Goal: Task Accomplishment & Management: Manage account settings

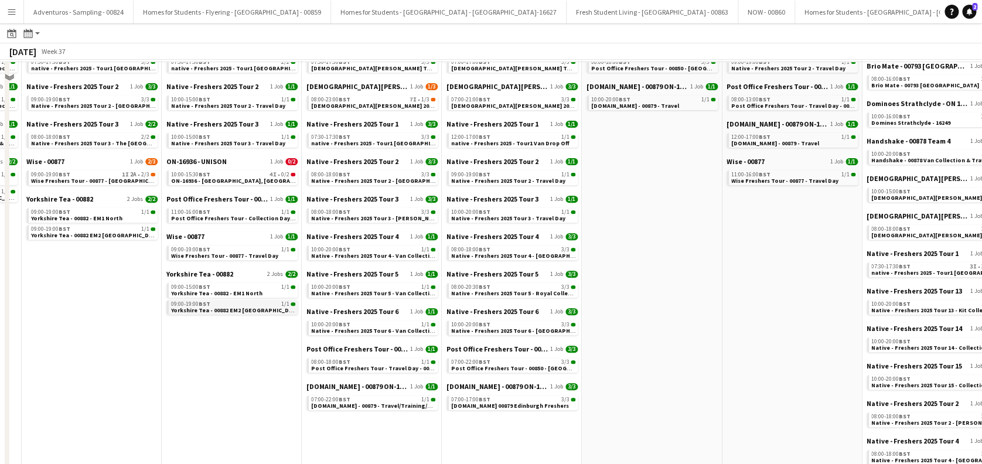
scroll to position [78, 0]
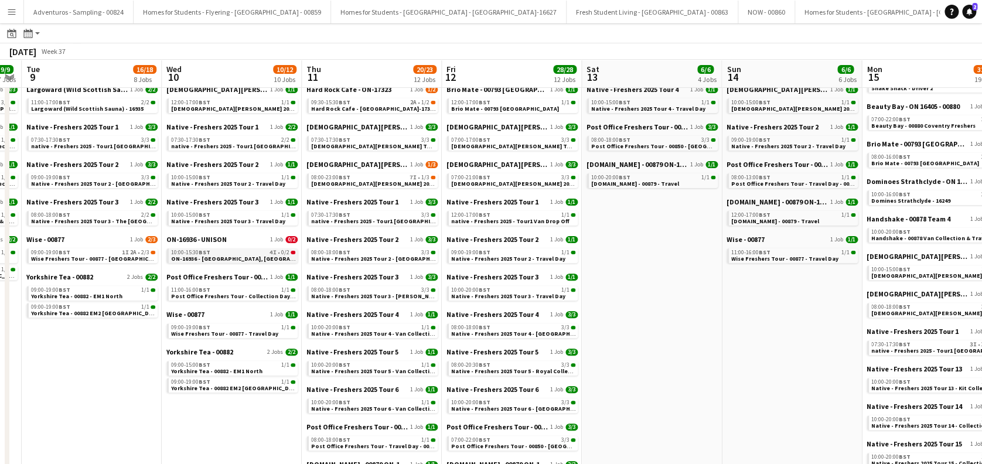
click at [238, 256] on span "ON-16936 - UNISON University of West of Scotland, Ayr Campus" at bounding box center [247, 259] width 152 height 8
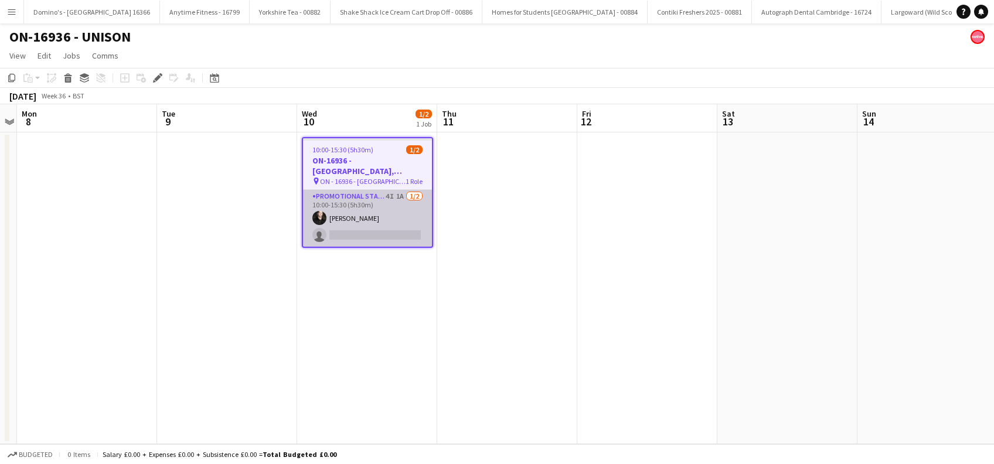
click at [376, 224] on app-card-role "Promotional Staffing (Brand Ambassadors) 4I 1A 1/2 10:00-15:30 (5h30m) Nicholas…" at bounding box center [367, 218] width 129 height 57
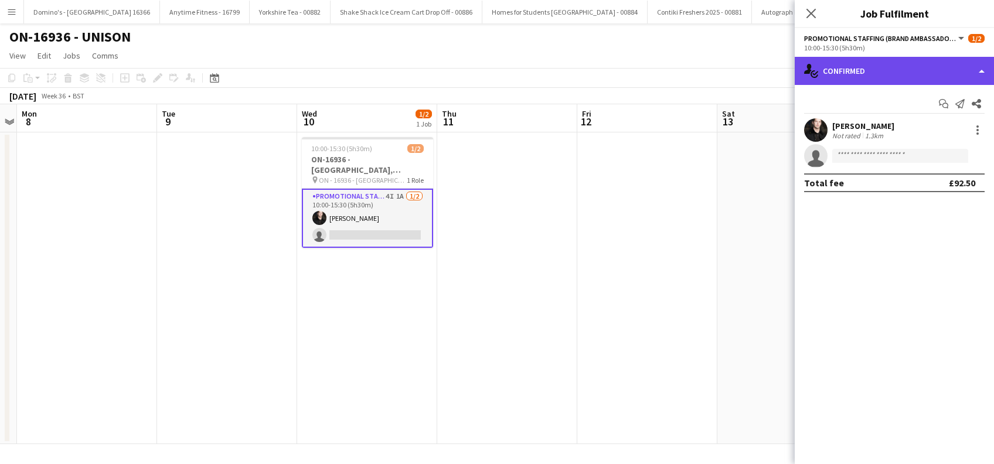
click at [900, 67] on div "single-neutral-actions-check-2 Confirmed" at bounding box center [894, 71] width 199 height 28
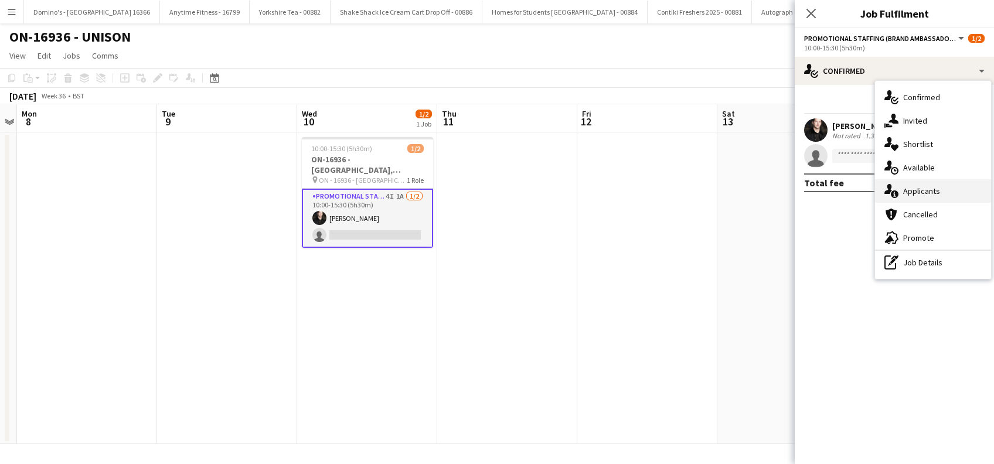
click at [927, 188] on span "Applicants" at bounding box center [921, 191] width 37 height 11
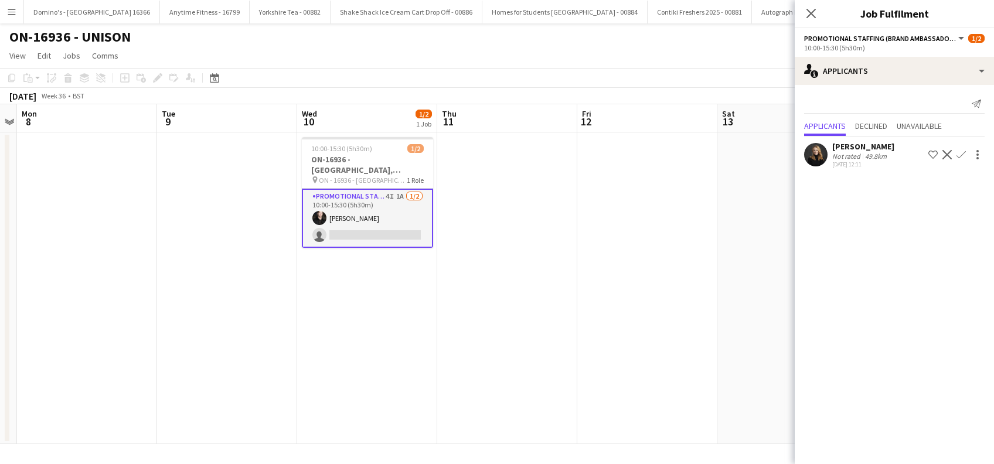
click at [961, 156] on app-icon "Confirm" at bounding box center [961, 154] width 9 height 9
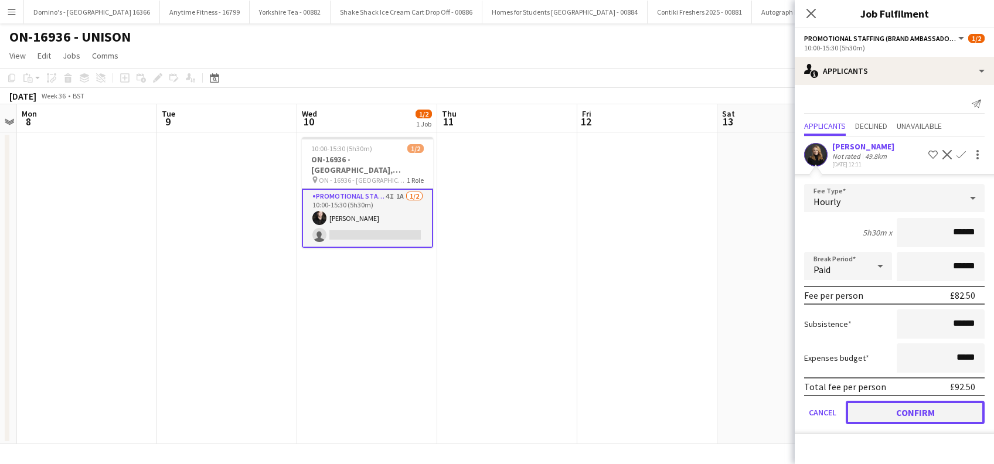
click at [918, 409] on button "Confirm" at bounding box center [915, 412] width 139 height 23
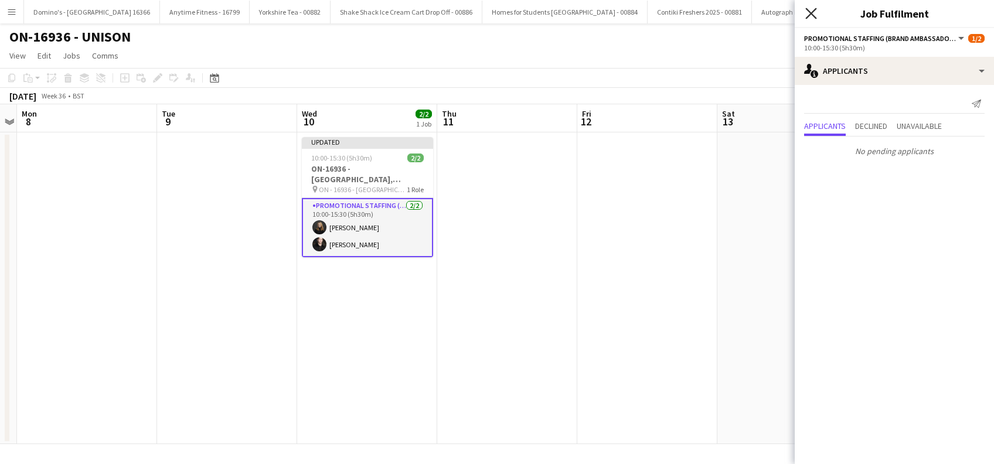
click at [807, 16] on icon "Close pop-in" at bounding box center [810, 13] width 11 height 11
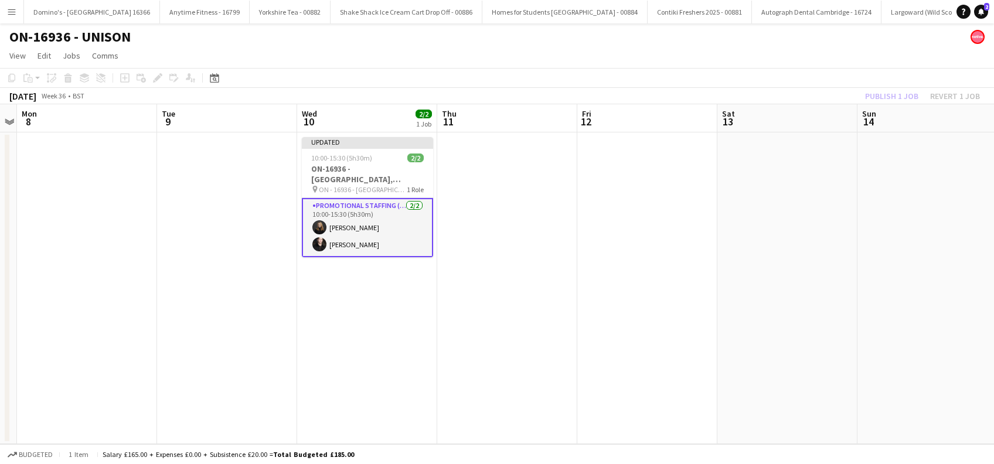
click at [803, 253] on app-date-cell at bounding box center [787, 288] width 140 height 312
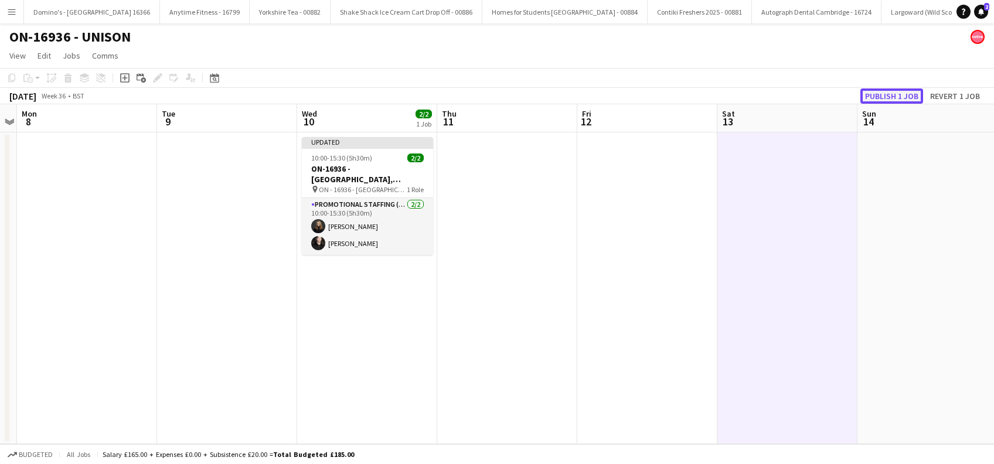
click at [882, 93] on button "Publish 1 job" at bounding box center [891, 96] width 63 height 15
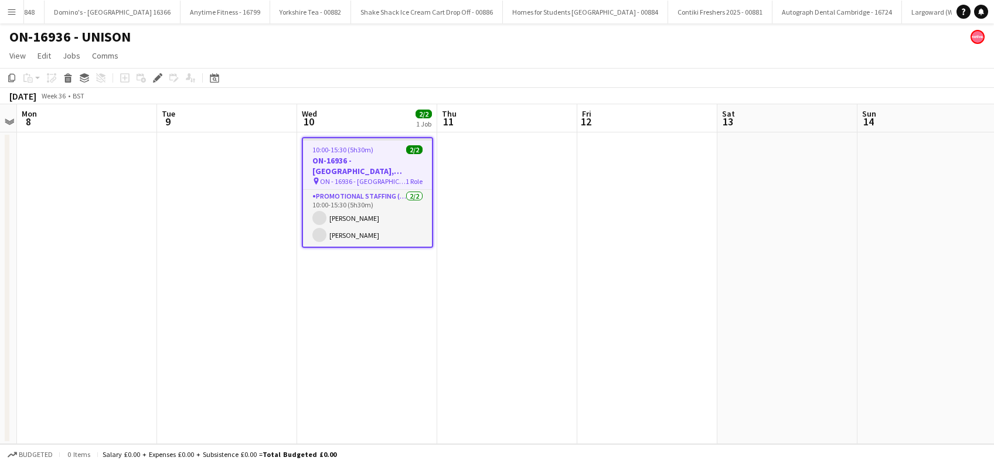
scroll to position [0, 4647]
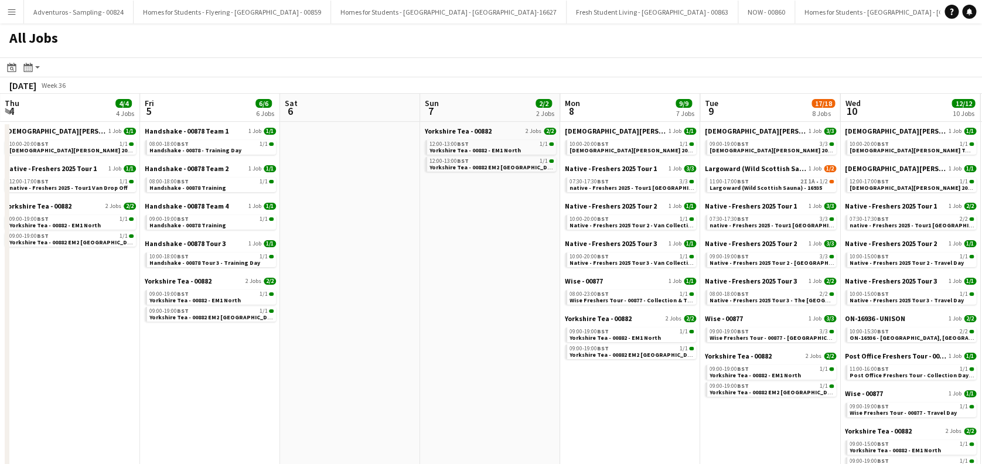
scroll to position [0, 471]
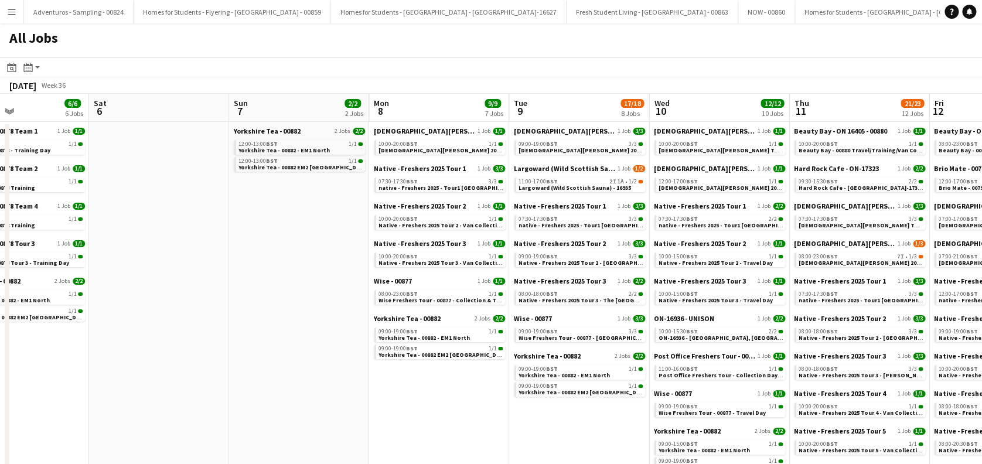
drag, startPoint x: 539, startPoint y: 394, endPoint x: 68, endPoint y: 403, distance: 471.3
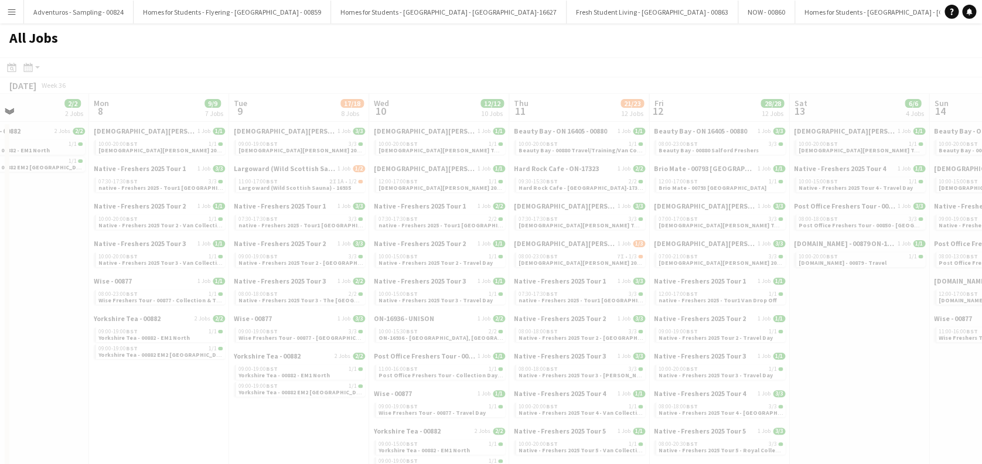
scroll to position [0, 414]
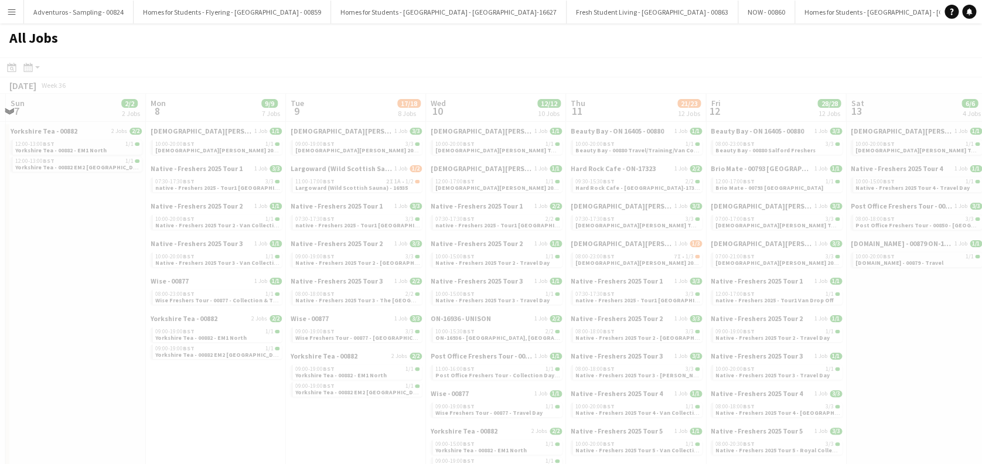
drag, startPoint x: 429, startPoint y: 373, endPoint x: 144, endPoint y: 378, distance: 284.9
click at [144, 378] on app-all-jobs "All Jobs Date picker SEP 2025 SEP 2025 Monday M Tuesday T Wednesday W Thursday …" at bounding box center [491, 442] width 982 height 838
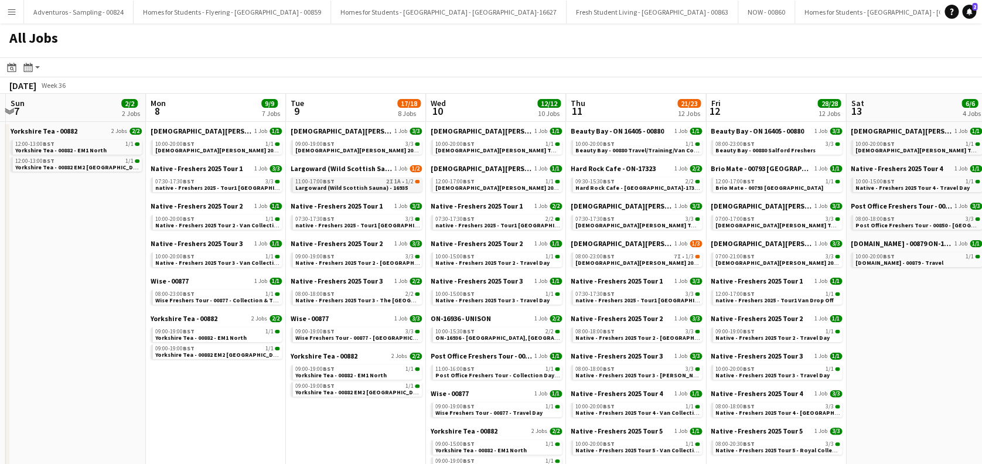
click at [370, 190] on span "Largoward (Wild Scottish Sauna) - 16935" at bounding box center [351, 188] width 113 height 8
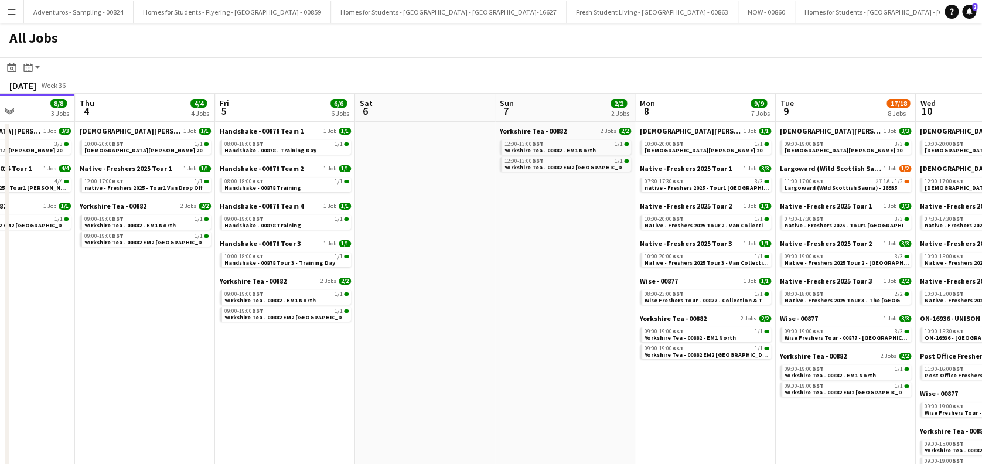
drag, startPoint x: 366, startPoint y: 426, endPoint x: 855, endPoint y: 365, distance: 493.2
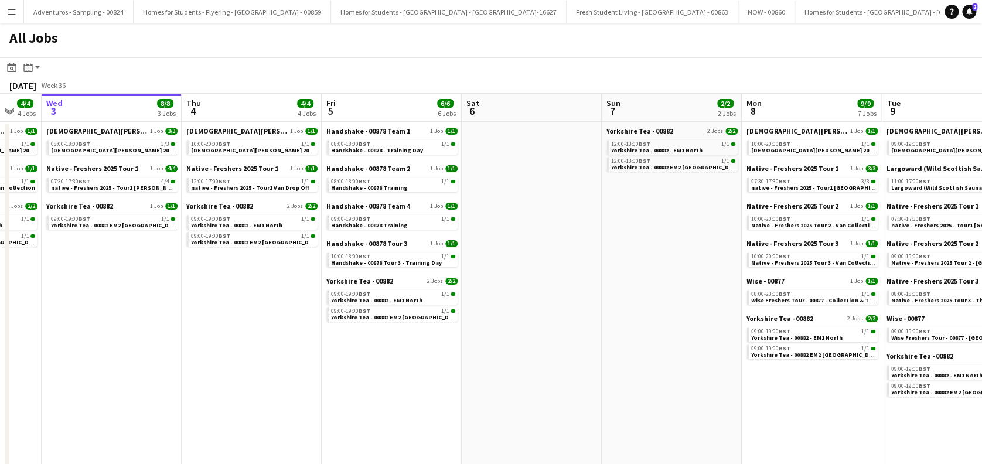
scroll to position [0, 363]
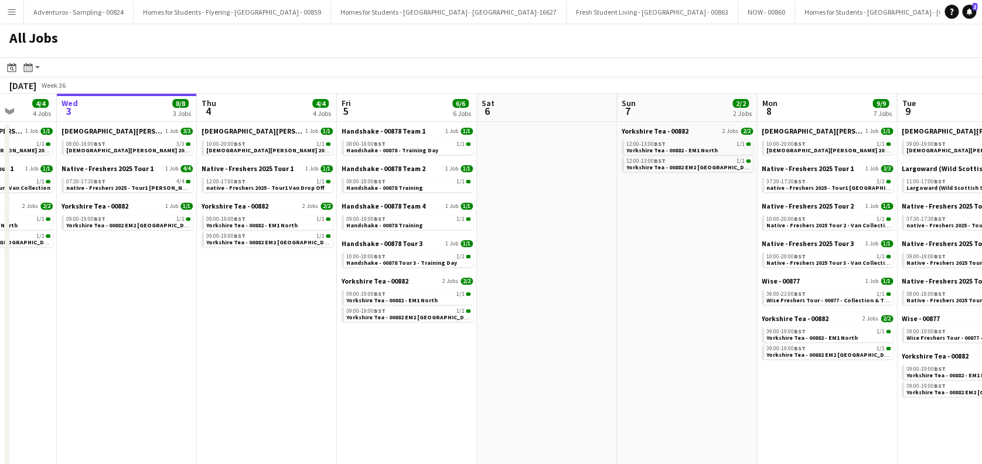
drag, startPoint x: 447, startPoint y: 352, endPoint x: 569, endPoint y: 348, distance: 122.0
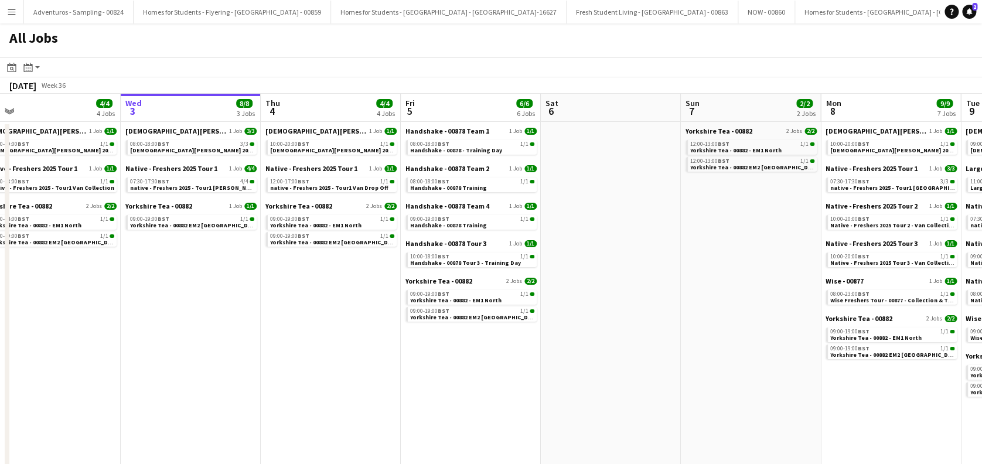
scroll to position [0, 261]
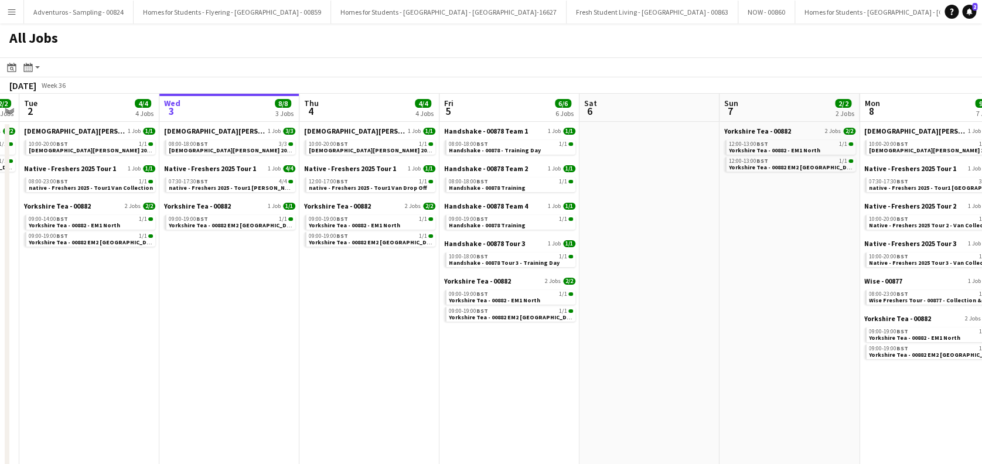
drag, startPoint x: 417, startPoint y: 348, endPoint x: 519, endPoint y: 353, distance: 102.1
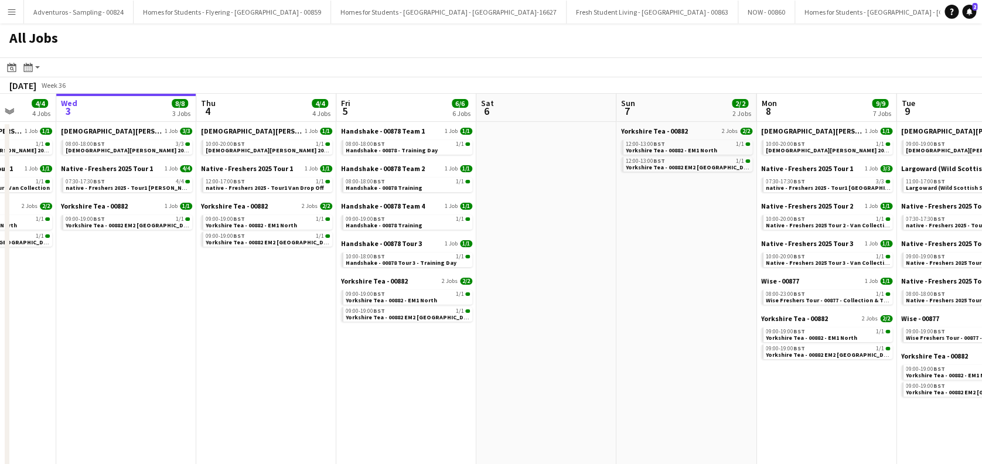
scroll to position [0, 329]
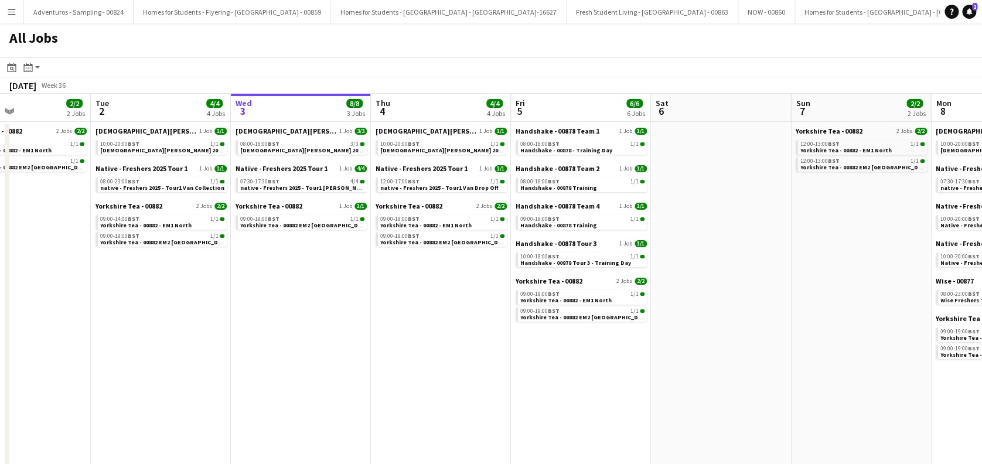
drag, startPoint x: 362, startPoint y: 395, endPoint x: 419, endPoint y: 393, distance: 57.5
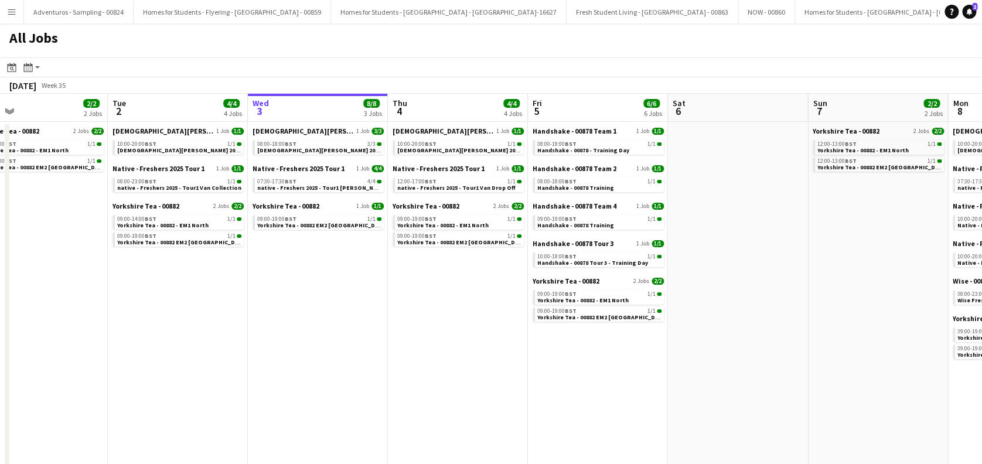
drag, startPoint x: 329, startPoint y: 338, endPoint x: 346, endPoint y: 335, distance: 17.2
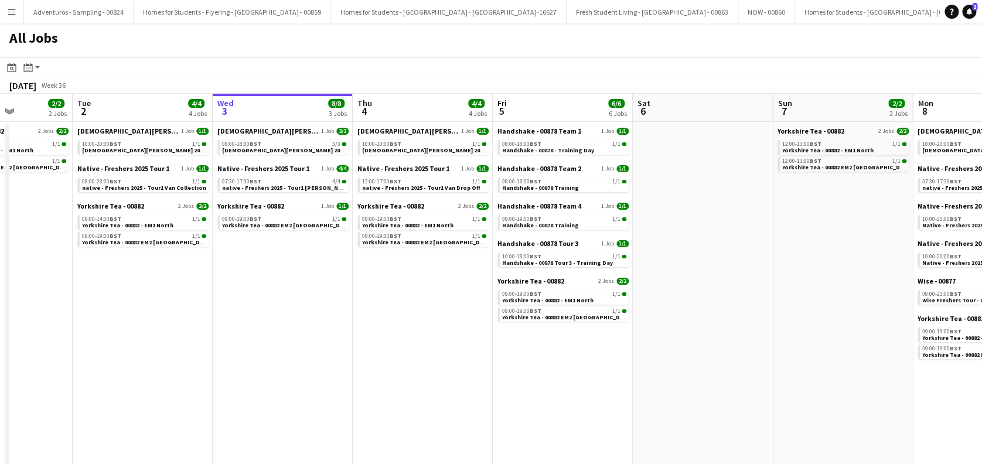
drag, startPoint x: 629, startPoint y: 354, endPoint x: 312, endPoint y: 403, distance: 320.3
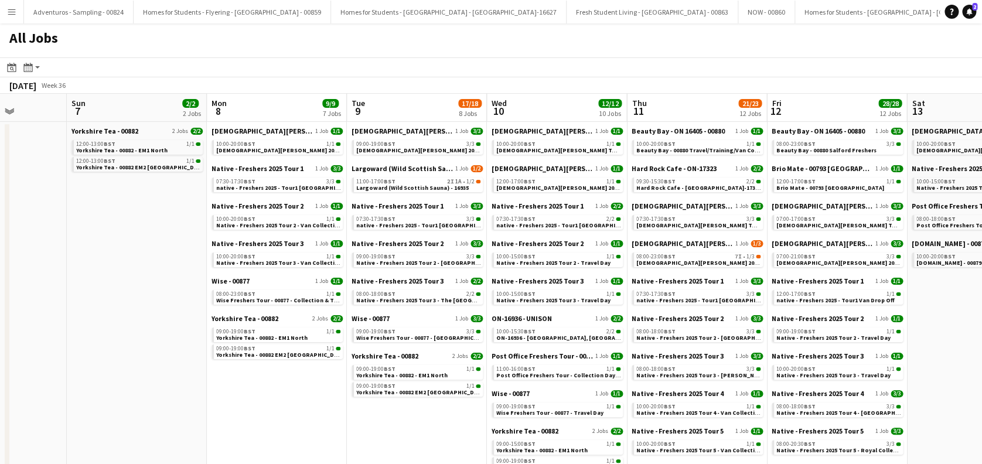
drag, startPoint x: 105, startPoint y: 406, endPoint x: 288, endPoint y: 394, distance: 183.2
click at [445, 188] on span "Largoward (Wild Scottish Sauna) - 16935" at bounding box center [412, 188] width 113 height 8
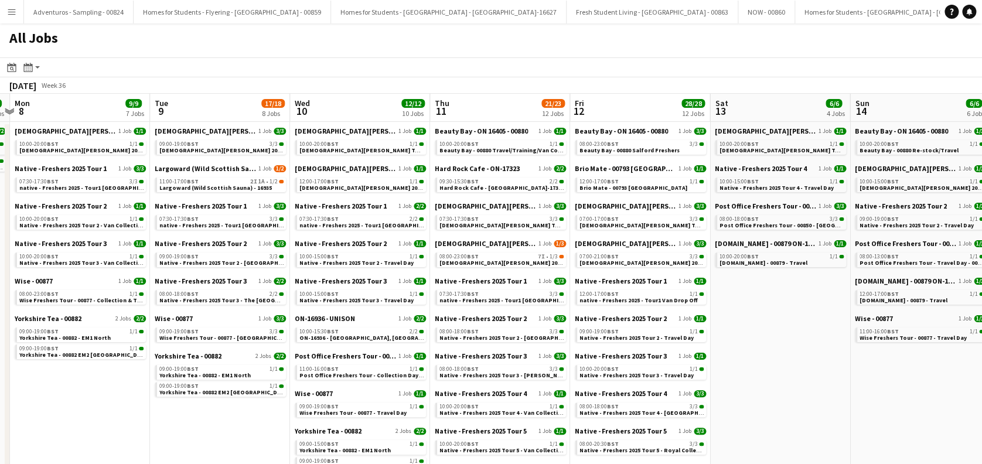
scroll to position [0, 411]
drag, startPoint x: 441, startPoint y: 428, endPoint x: 244, endPoint y: 432, distance: 197.6
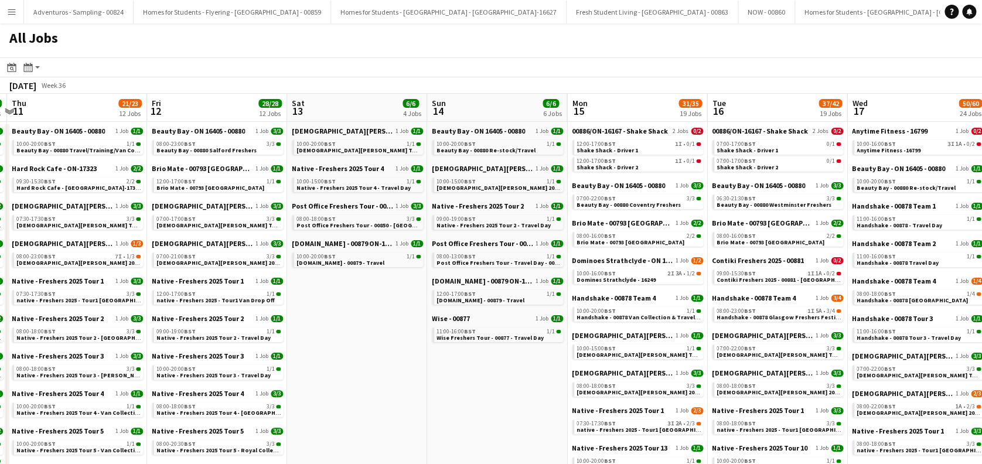
scroll to position [0, 328]
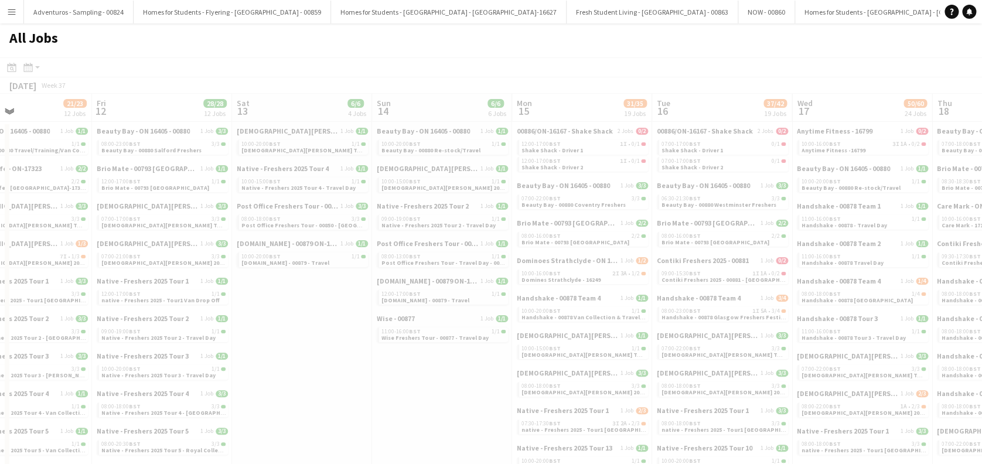
drag, startPoint x: 767, startPoint y: 386, endPoint x: 131, endPoint y: 426, distance: 637.1
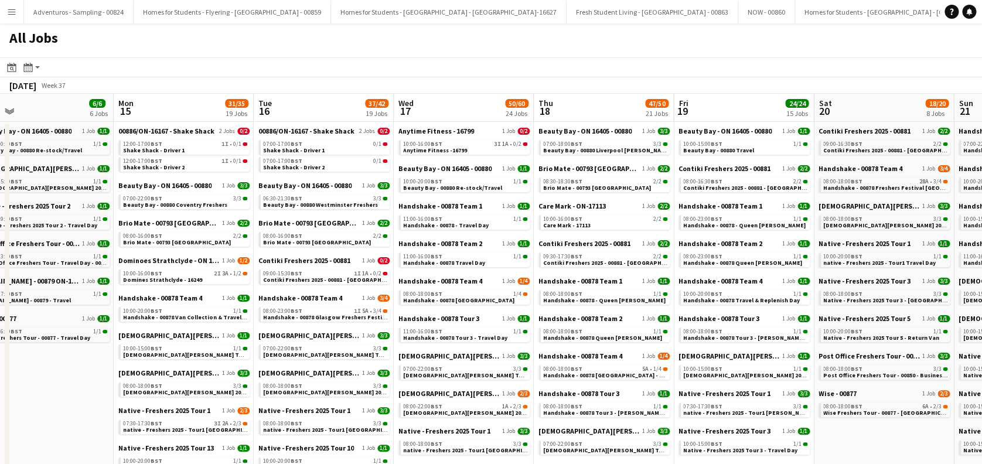
scroll to position [0, 486]
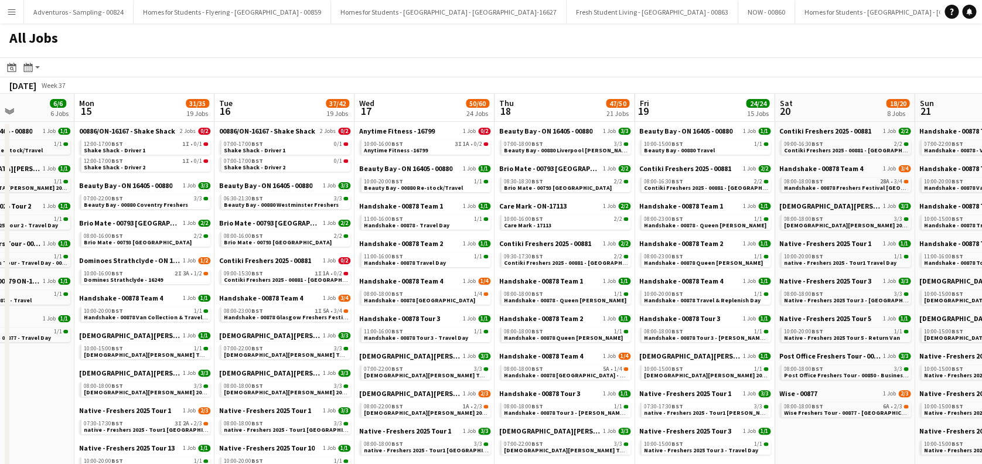
drag, startPoint x: 641, startPoint y: 380, endPoint x: 203, endPoint y: 404, distance: 437.9
click at [423, 227] on span "Handshake - 00878 - Travel Day" at bounding box center [407, 226] width 86 height 8
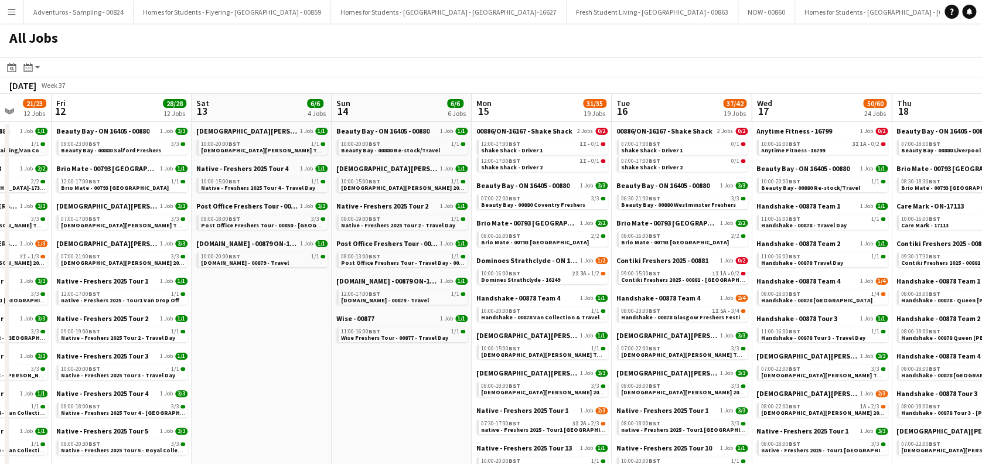
drag, startPoint x: 502, startPoint y: 268, endPoint x: 610, endPoint y: 279, distance: 108.4
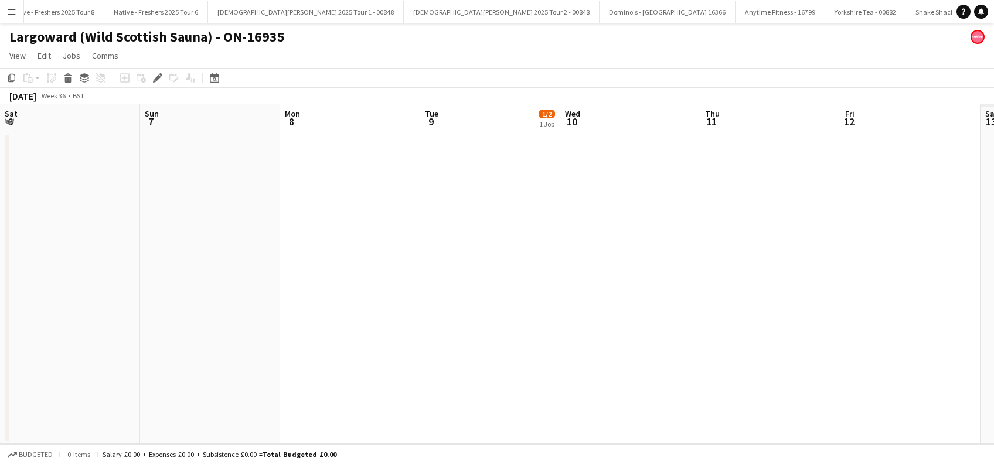
scroll to position [0, 403]
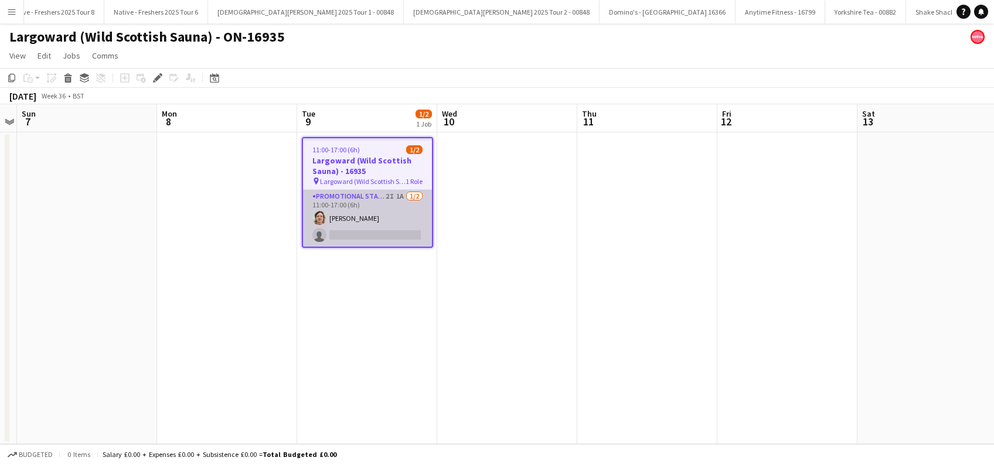
click at [376, 232] on app-card-role "Promotional Staffing (Brand Ambassadors) 2I 1A [DATE] 11:00-17:00 (6h) [PERSON_…" at bounding box center [367, 218] width 129 height 57
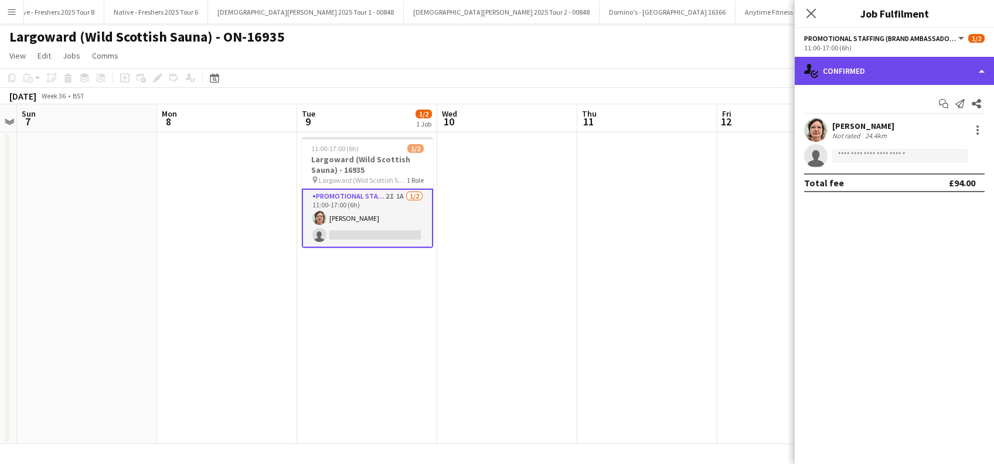
click at [914, 65] on div "single-neutral-actions-check-2 Confirmed" at bounding box center [894, 71] width 199 height 28
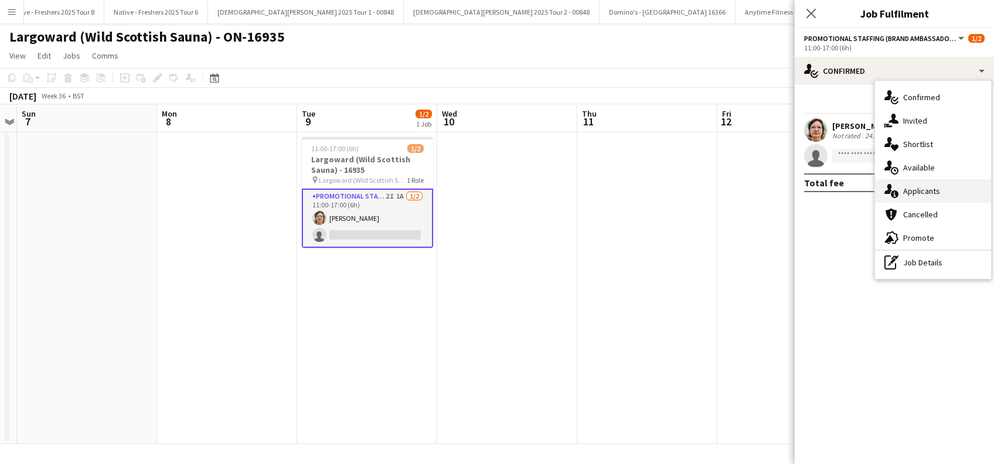
click at [921, 195] on span "Applicants" at bounding box center [921, 191] width 37 height 11
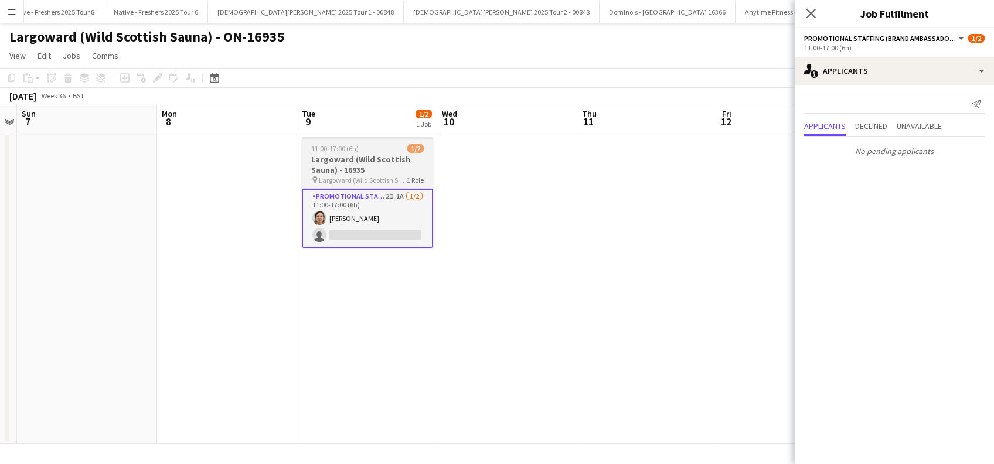
click at [339, 165] on h3 "Largoward (Wild Scottish Sauna) - 16935" at bounding box center [367, 164] width 131 height 21
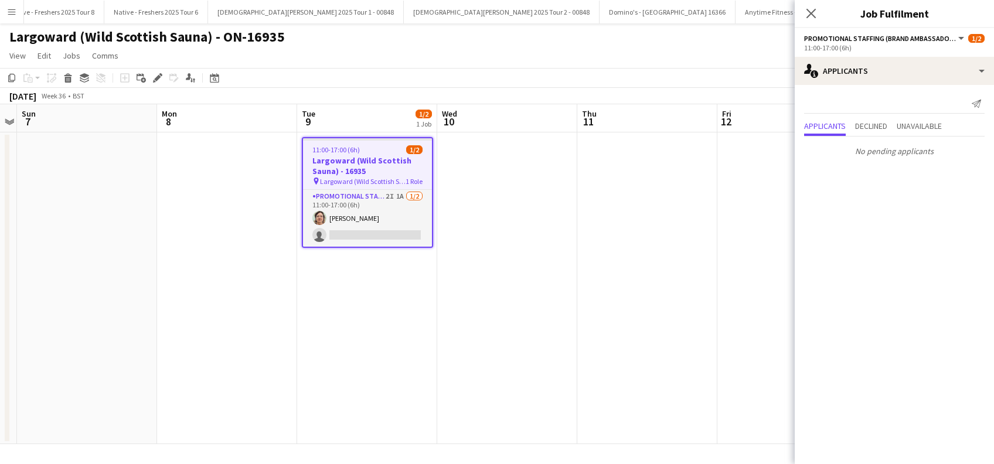
click at [341, 164] on h3 "Largoward (Wild Scottish Sauna) - 16935" at bounding box center [367, 165] width 129 height 21
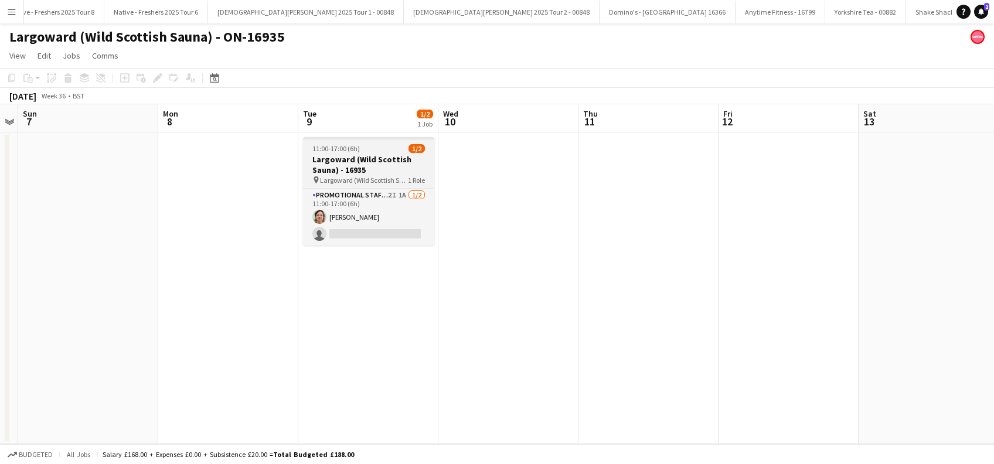
click at [341, 164] on h3 "Largoward (Wild Scottish Sauna) - 16935" at bounding box center [368, 164] width 131 height 21
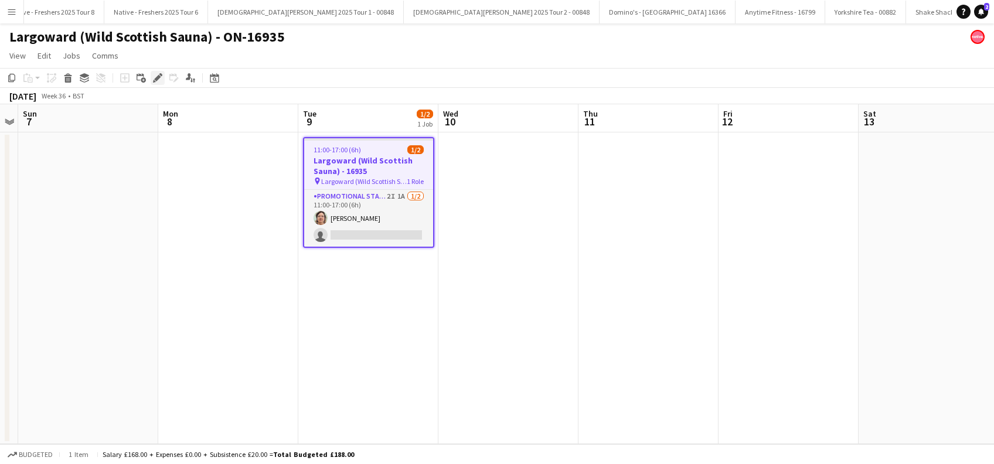
click at [155, 76] on icon "Edit" at bounding box center [157, 77] width 9 height 9
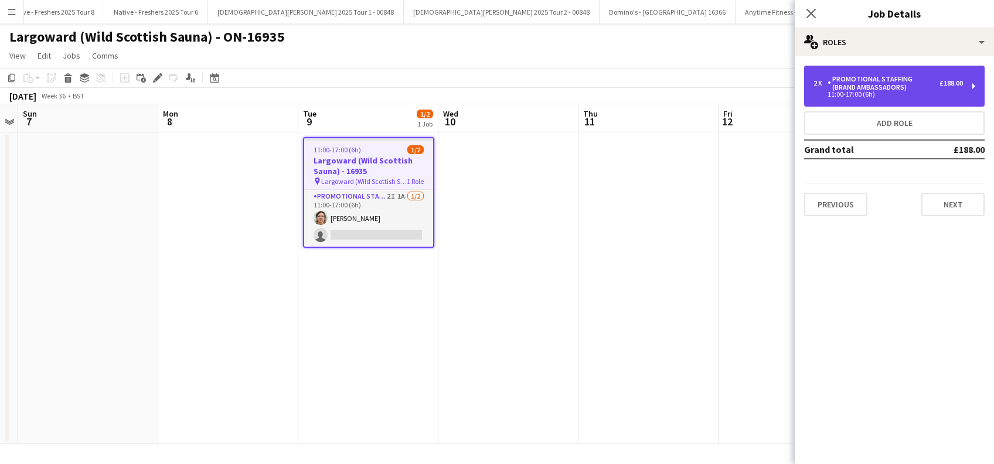
click at [873, 87] on div "Promotional Staffing (Brand Ambassadors)" at bounding box center [884, 83] width 112 height 16
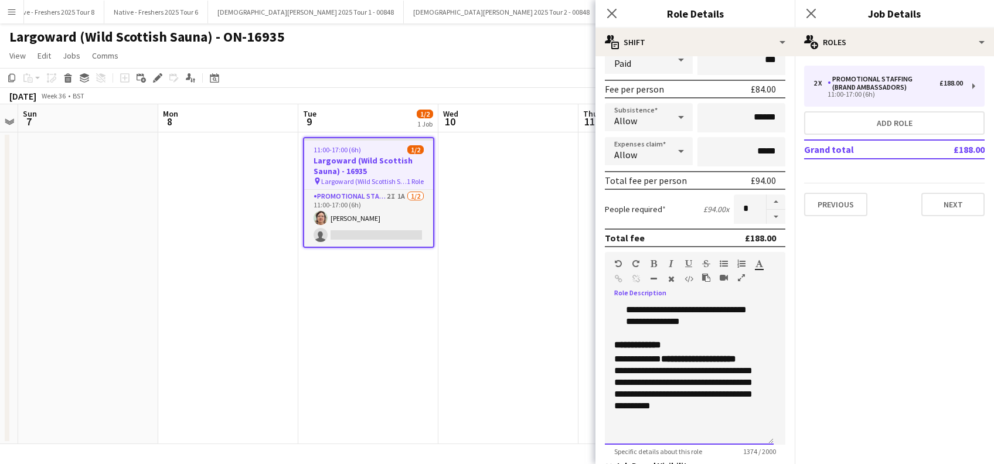
scroll to position [557, 0]
click at [947, 207] on button "Next" at bounding box center [952, 204] width 63 height 23
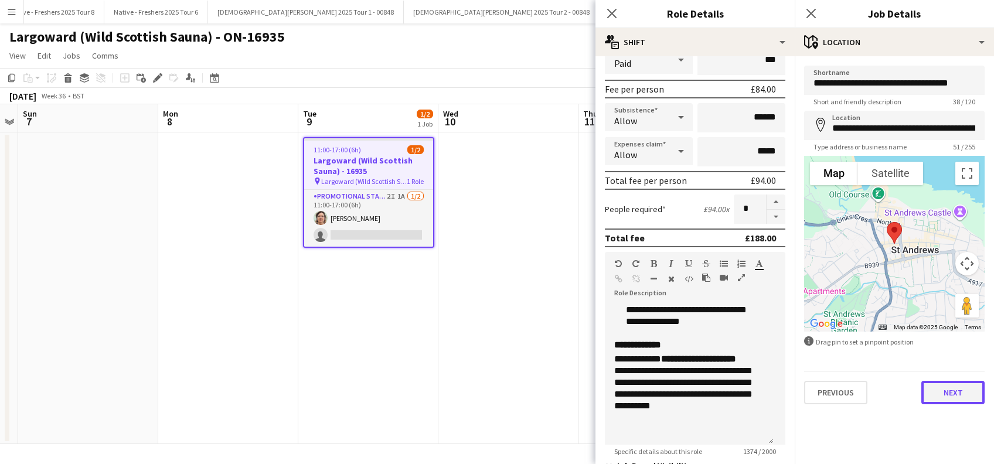
click at [959, 393] on button "Next" at bounding box center [952, 392] width 63 height 23
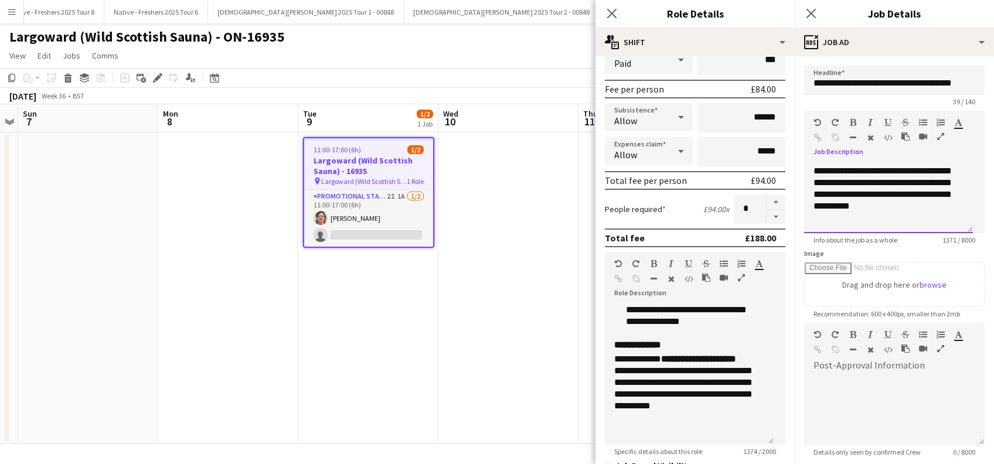
scroll to position [615, 0]
click at [810, 12] on icon at bounding box center [810, 13] width 11 height 11
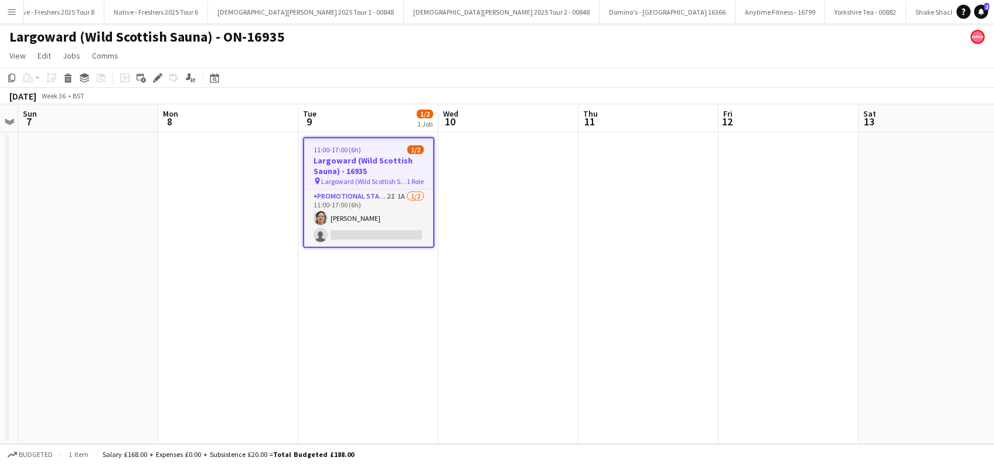
click at [535, 234] on app-date-cell at bounding box center [508, 288] width 140 height 312
click at [348, 164] on h3 "Largoward (Wild Scottish Sauna) - 16935" at bounding box center [367, 165] width 129 height 21
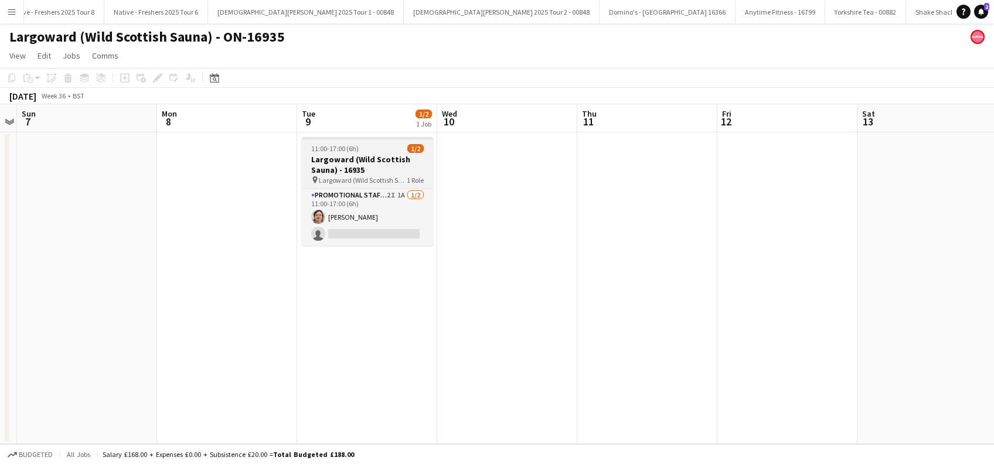
click at [342, 155] on h3 "Largoward (Wild Scottish Sauna) - 16935" at bounding box center [367, 164] width 131 height 21
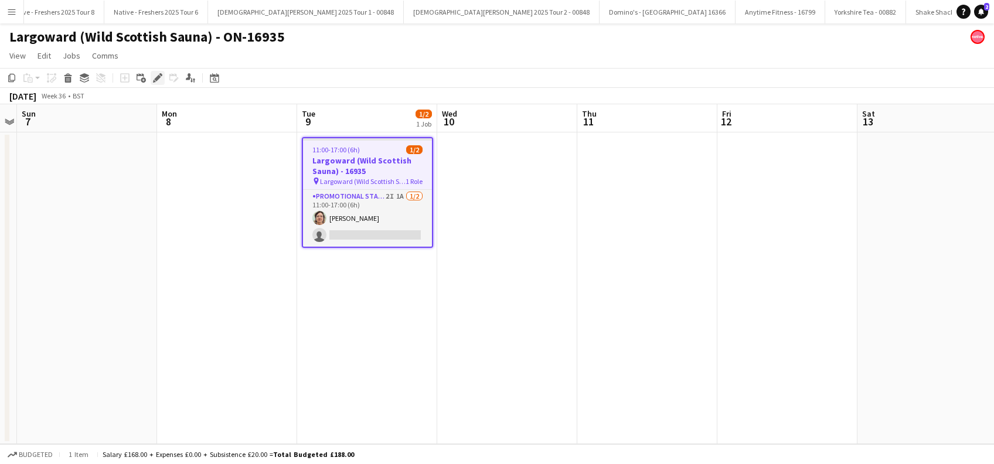
click at [156, 79] on icon at bounding box center [157, 78] width 6 height 6
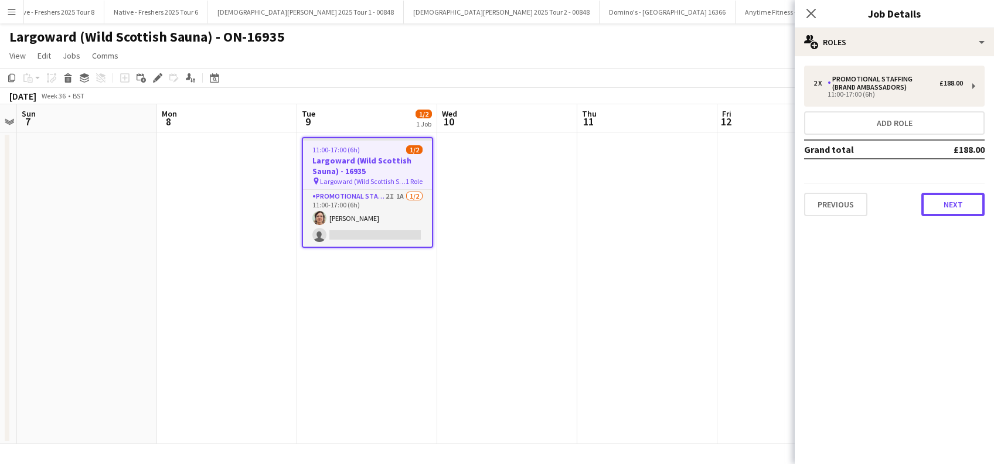
click at [956, 209] on button "Next" at bounding box center [952, 204] width 63 height 23
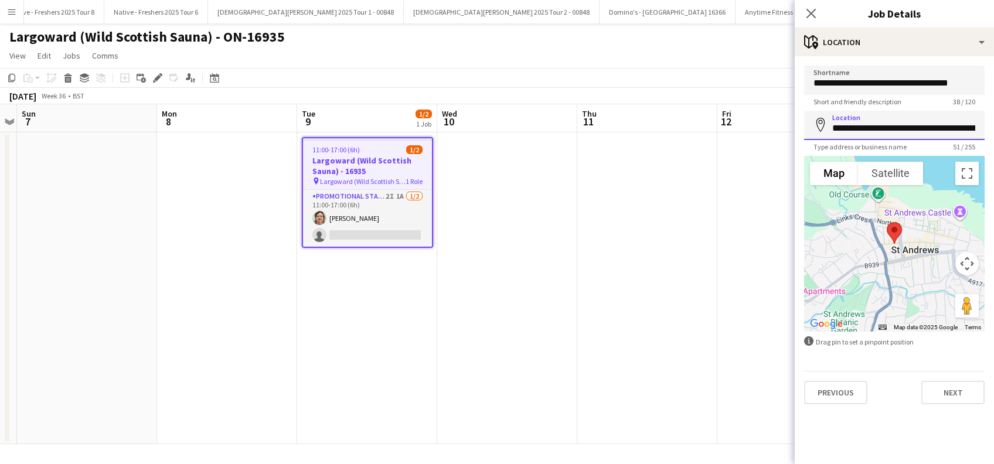
click at [901, 126] on input "**********" at bounding box center [894, 125] width 181 height 29
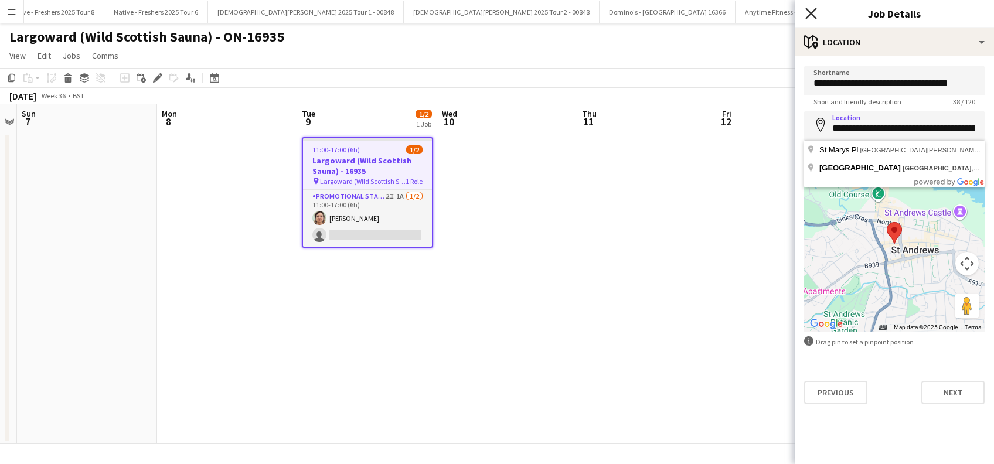
click at [816, 15] on icon "Close pop-in" at bounding box center [810, 13] width 11 height 11
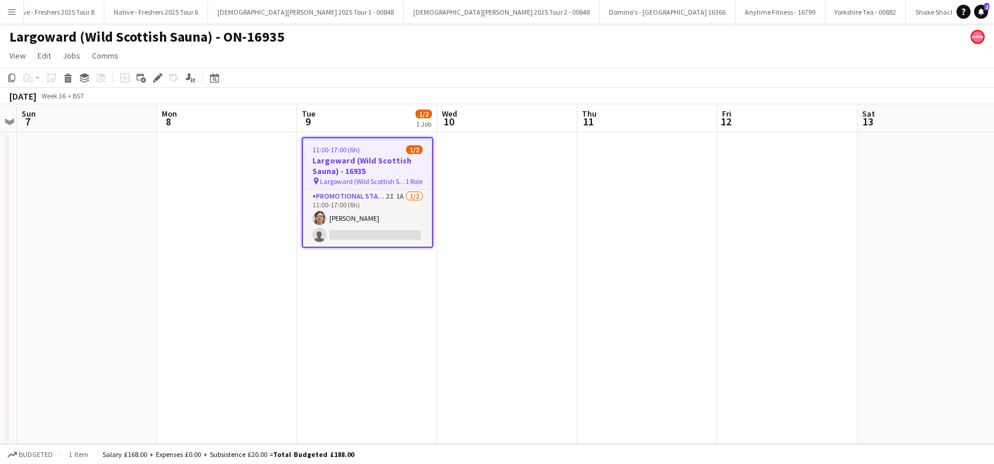
click at [512, 244] on app-date-cell at bounding box center [507, 288] width 140 height 312
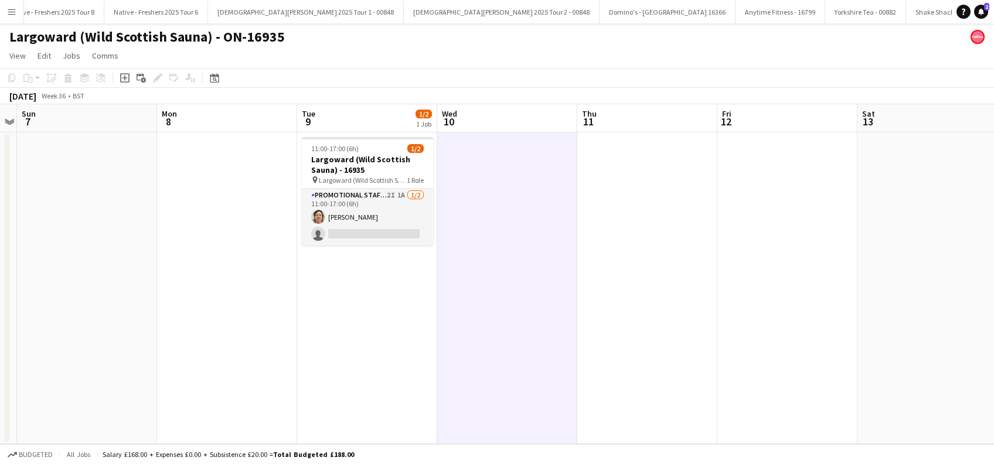
click at [653, 244] on app-date-cell at bounding box center [647, 288] width 140 height 312
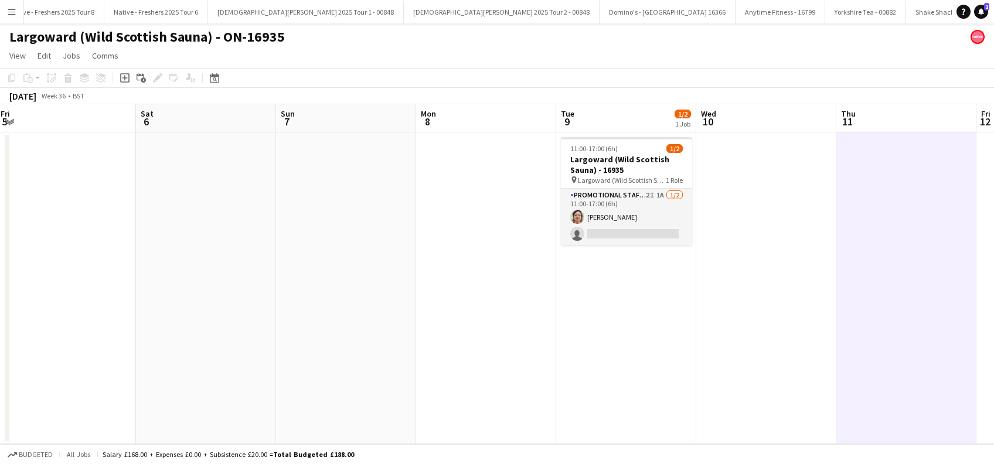
scroll to position [0, 263]
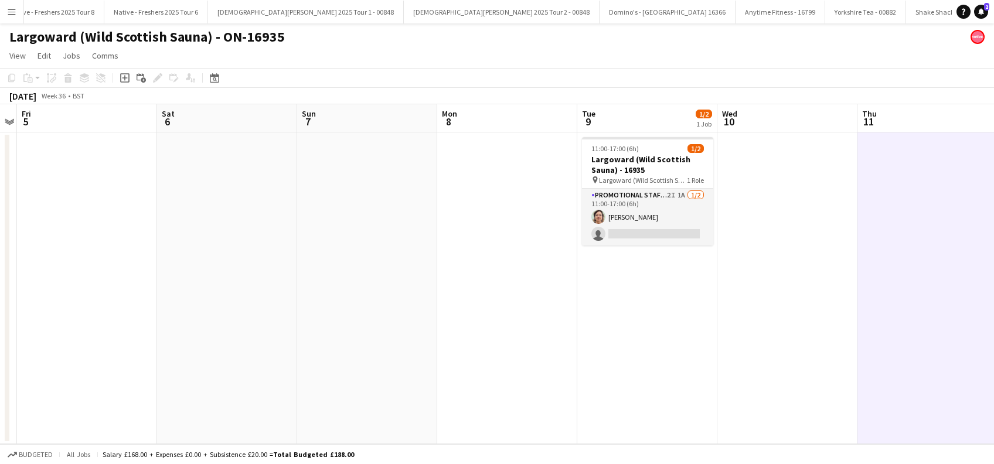
drag, startPoint x: 508, startPoint y: 345, endPoint x: 787, endPoint y: 324, distance: 280.4
click at [787, 324] on app-calendar-viewport "Wed 3 Thu 4 Fri 5 Sat 6 Sun 7 Mon 8 Tue 9 1/2 1 Job Wed 10 Thu 11 Fri 12 Sat 13…" at bounding box center [497, 274] width 994 height 340
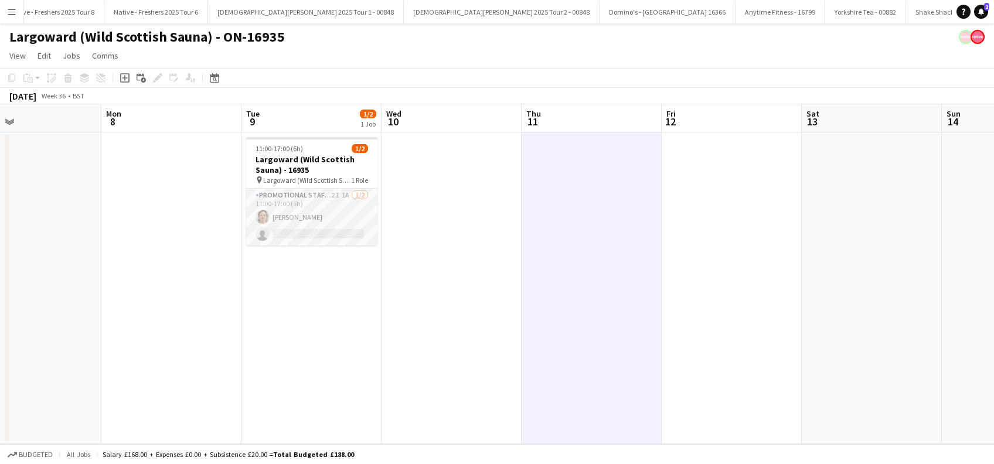
scroll to position [0, 324]
drag, startPoint x: 601, startPoint y: 320, endPoint x: 299, endPoint y: 328, distance: 301.9
click at [299, 328] on app-calendar-viewport "Fri 5 Sat 6 Sun 7 Mon 8 Tue 9 1/2 1 Job Wed 10 Thu 11 Fri 12 Sat 13 Sun 14 Mon …" at bounding box center [497, 274] width 994 height 340
click at [985, 9] on span "2" at bounding box center [986, 7] width 5 height 8
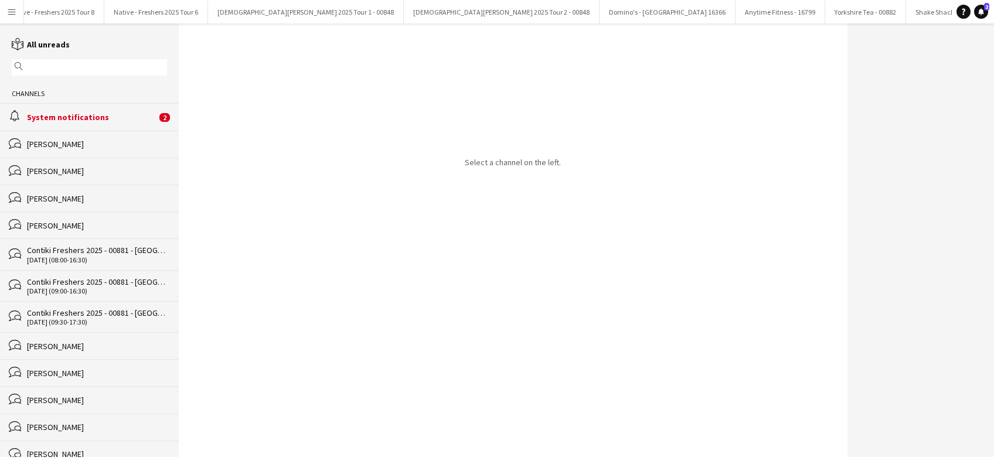
click at [69, 108] on div "alarm System notifications 2" at bounding box center [89, 116] width 179 height 27
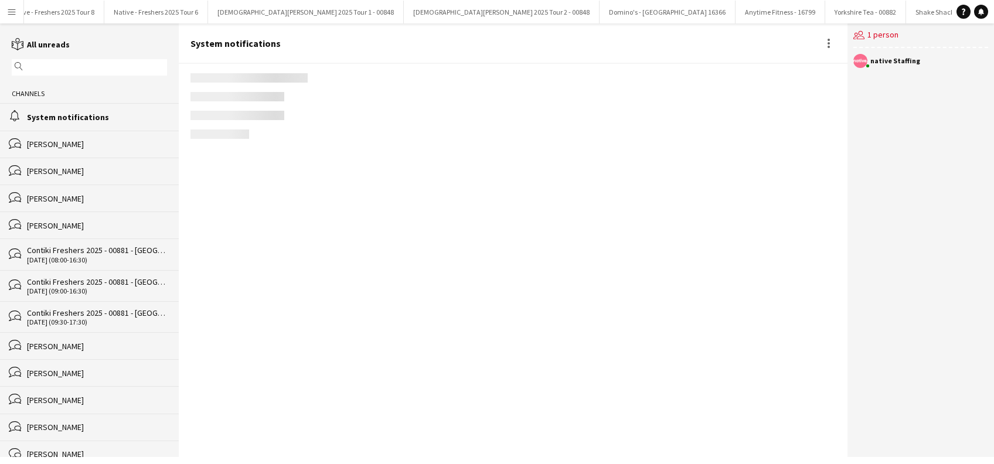
scroll to position [1486, 0]
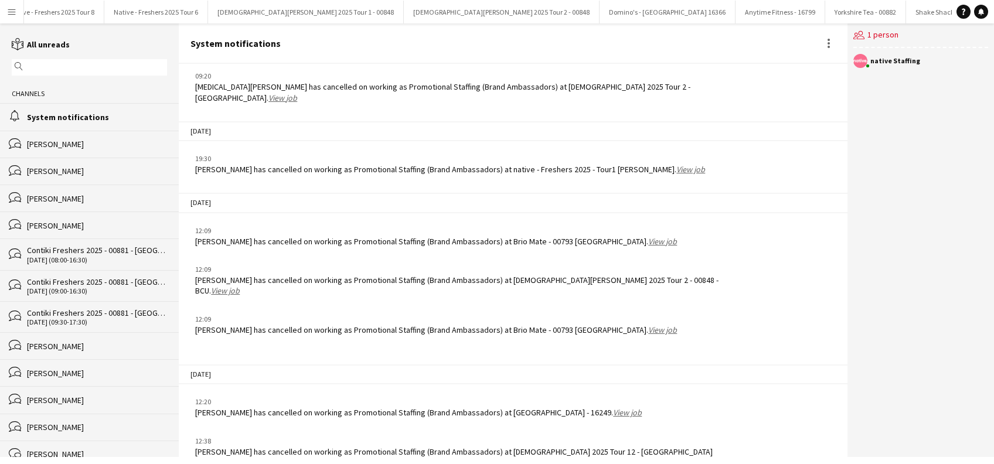
click at [9, 14] on app-icon "Menu" at bounding box center [11, 11] width 9 height 9
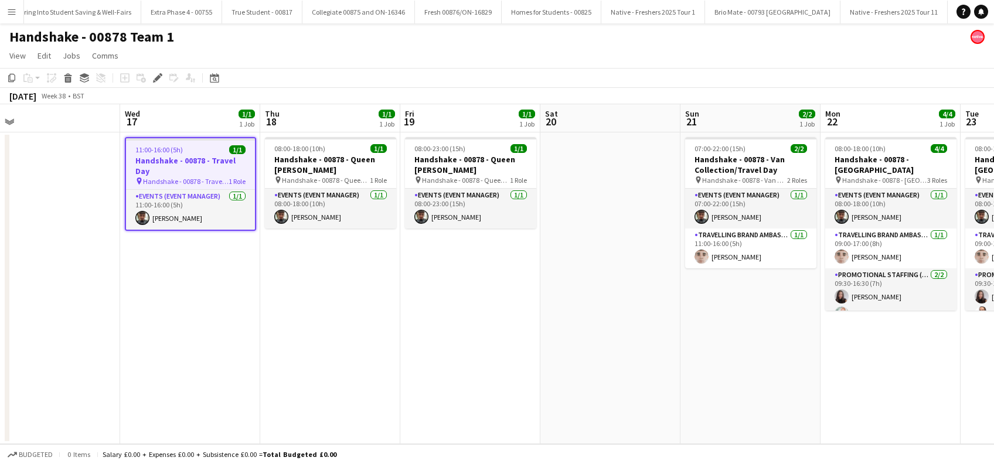
scroll to position [0, 581]
drag, startPoint x: 509, startPoint y: 301, endPoint x: 332, endPoint y: 336, distance: 180.5
click at [332, 336] on app-calendar-viewport "Fri 12 Sat 13 Sun 14 Mon 15 Tue 16 Wed 17 1/1 1 Job Thu 18 1/1 1 Job Fri 19 1/1…" at bounding box center [497, 274] width 994 height 340
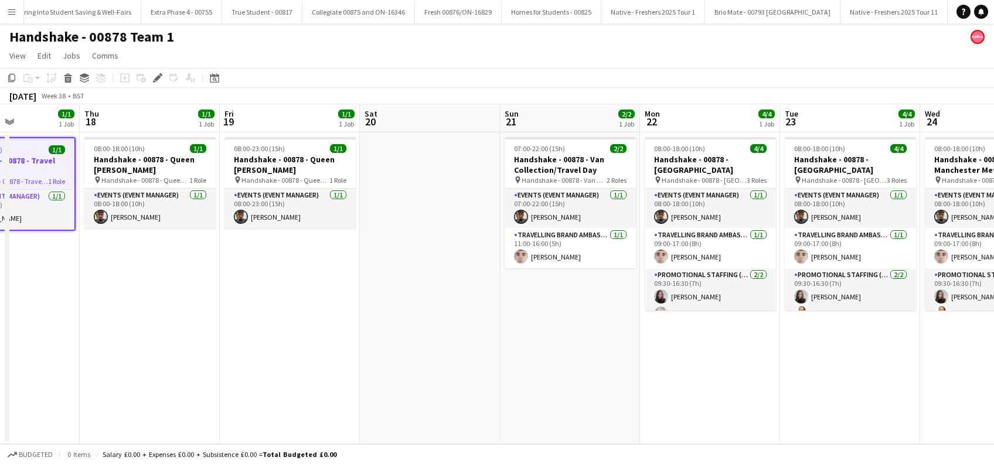
scroll to position [0, 577]
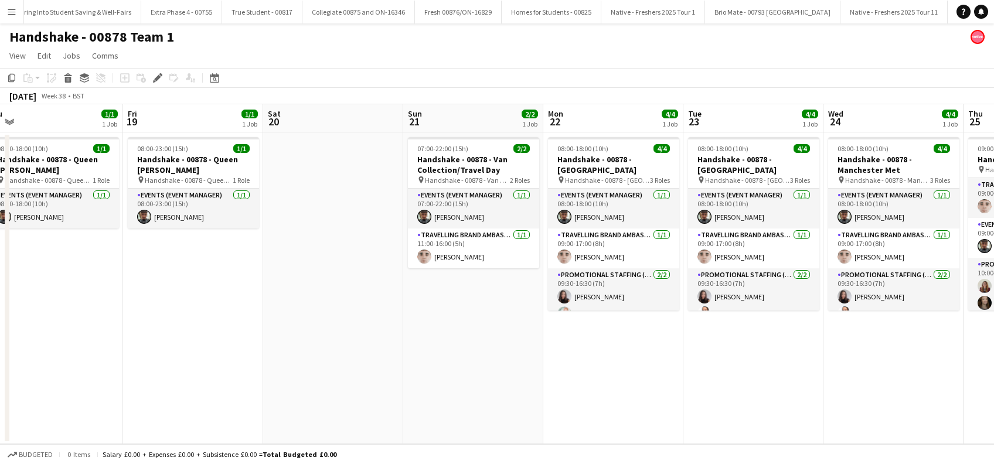
drag, startPoint x: 718, startPoint y: 338, endPoint x: 441, endPoint y: 374, distance: 279.6
click at [441, 374] on app-calendar-viewport "Sun 14 Mon 15 Tue 16 Wed 17 1/1 1 Job Thu 18 1/1 1 Job Fri 19 1/1 1 Job Sat 20 …" at bounding box center [497, 274] width 994 height 340
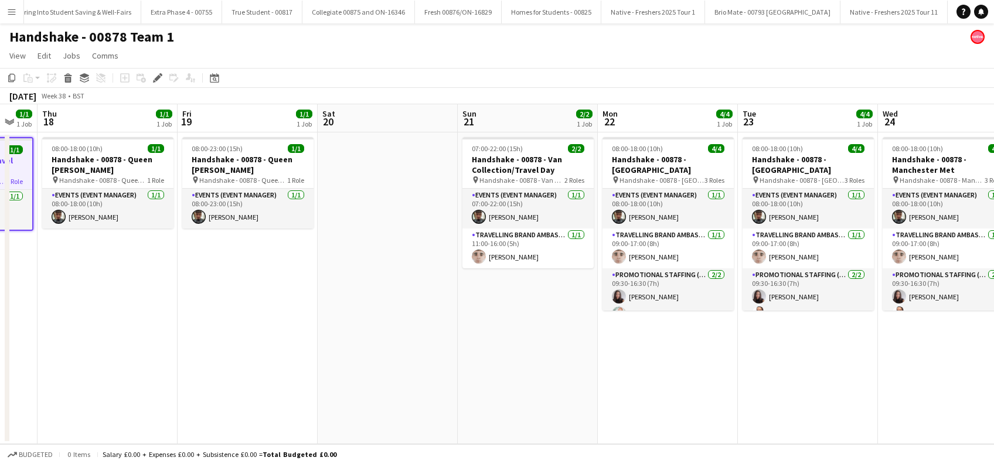
scroll to position [0, 486]
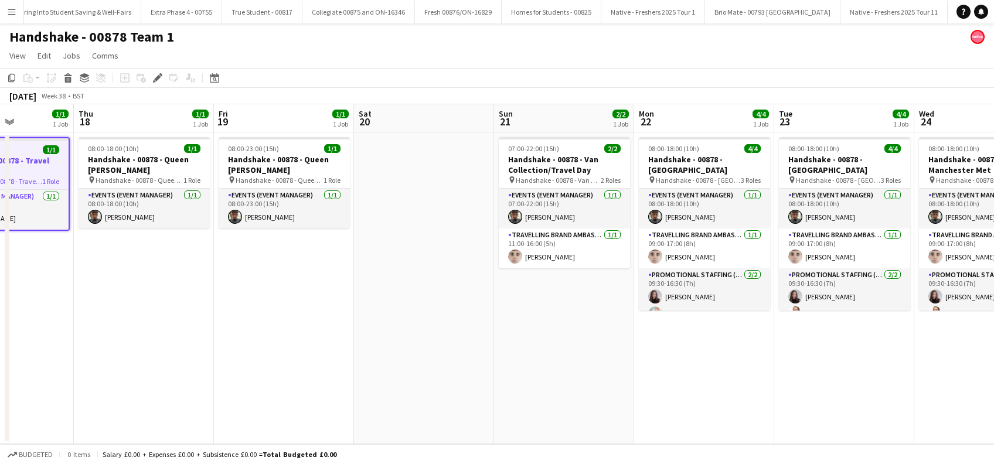
drag, startPoint x: 229, startPoint y: 324, endPoint x: 321, endPoint y: 319, distance: 91.6
click at [321, 319] on app-calendar-viewport "Sun 14 Mon 15 Tue 16 Wed 17 1/1 1 Job Thu 18 1/1 1 Job Fri 19 1/1 1 Job Sat 20 …" at bounding box center [497, 274] width 994 height 340
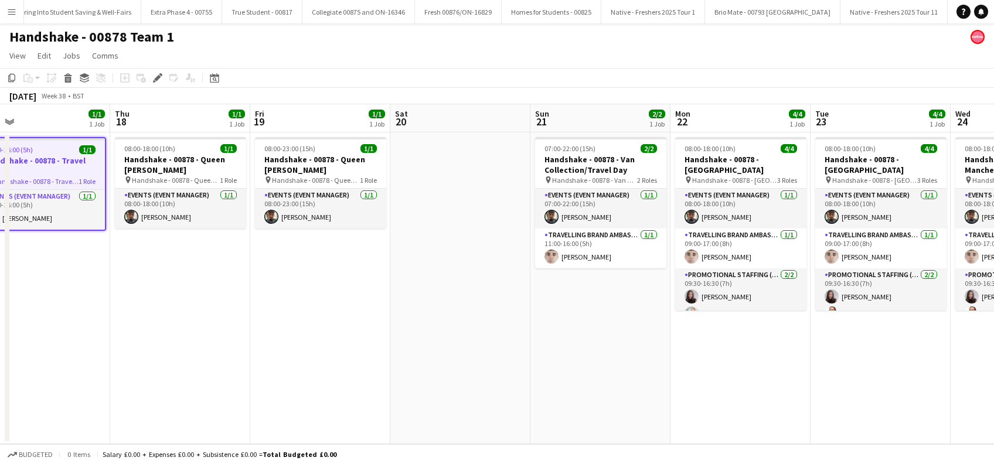
scroll to position [0, 412]
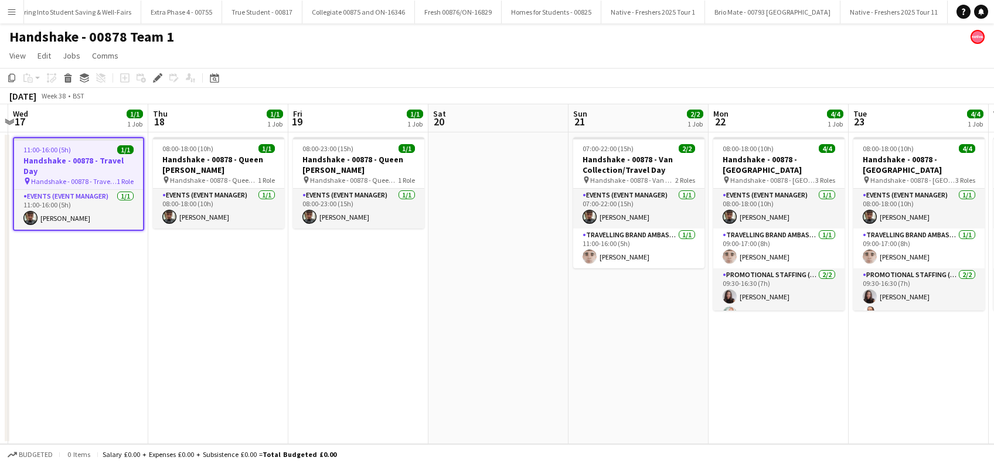
drag, startPoint x: 292, startPoint y: 325, endPoint x: 366, endPoint y: 320, distance: 74.0
click at [366, 320] on app-calendar-viewport "Sun 14 Mon 15 Tue 16 Wed 17 1/1 1 Job Thu 18 1/1 1 Job Fri 19 1/1 1 Job Sat 20 …" at bounding box center [497, 274] width 994 height 340
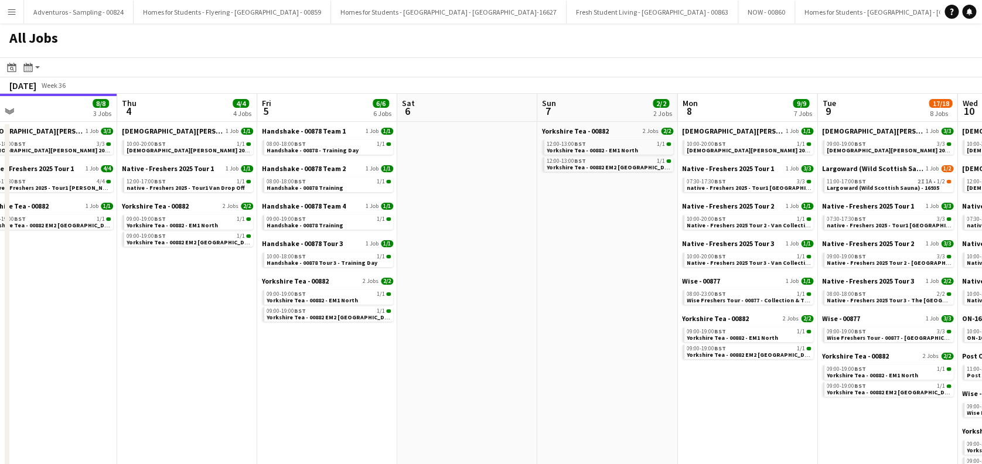
drag, startPoint x: 489, startPoint y: 365, endPoint x: 326, endPoint y: 378, distance: 163.4
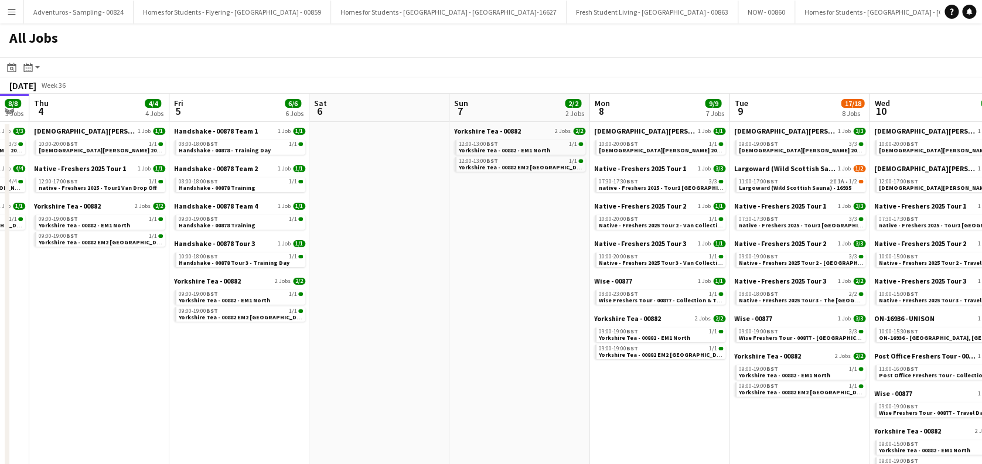
scroll to position [0, 536]
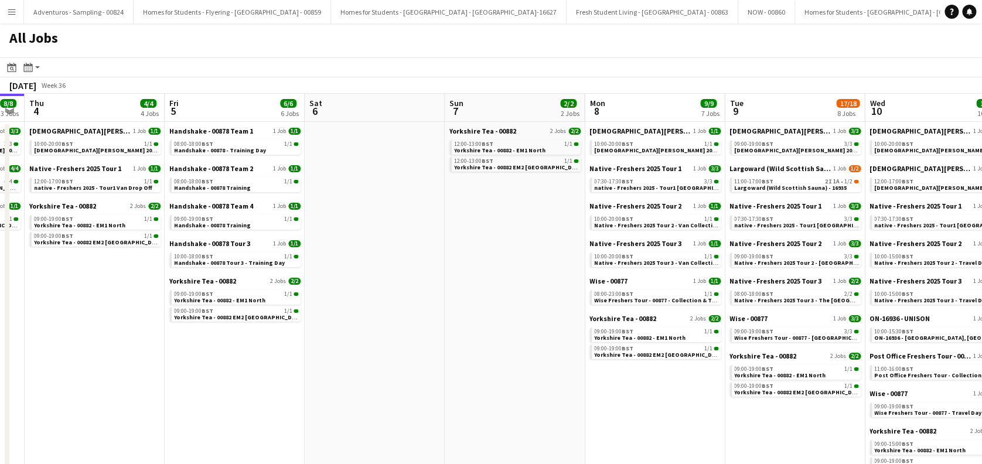
drag, startPoint x: 743, startPoint y: 391, endPoint x: 651, endPoint y: 410, distance: 94.0
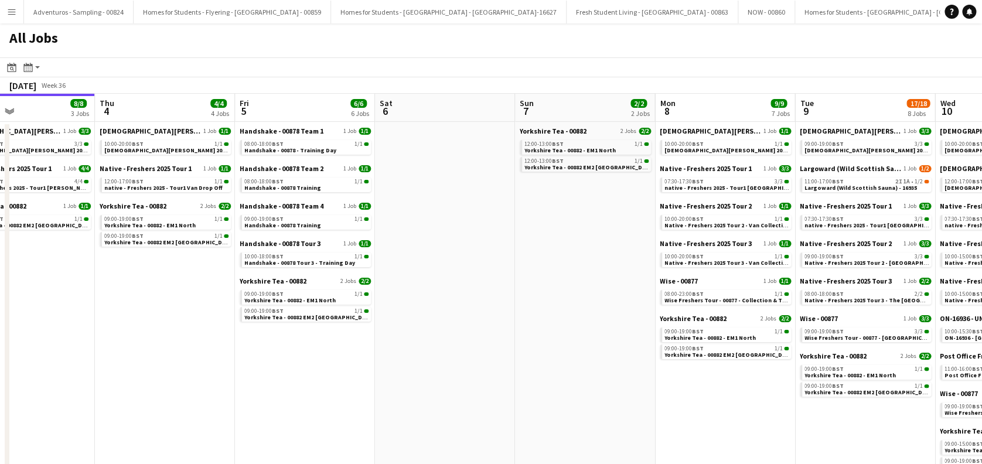
scroll to position [0, 315]
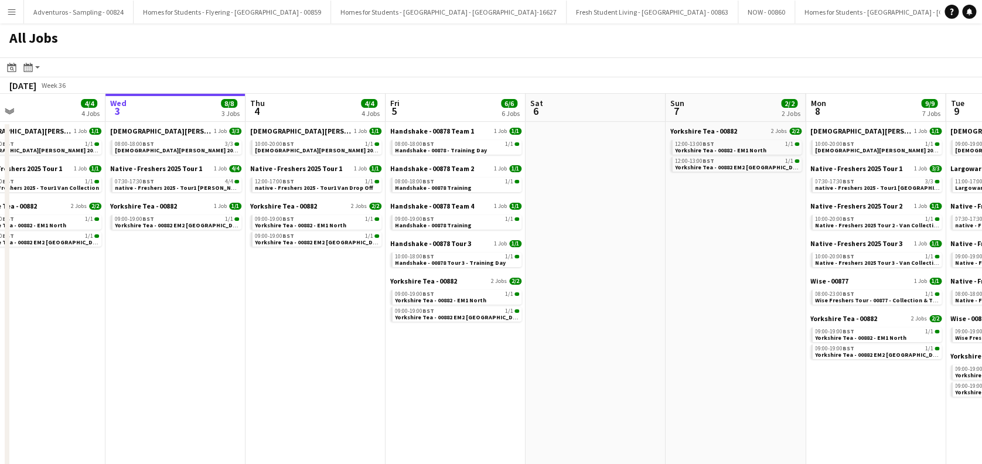
drag, startPoint x: 89, startPoint y: 313, endPoint x: 309, endPoint y: 339, distance: 222.5
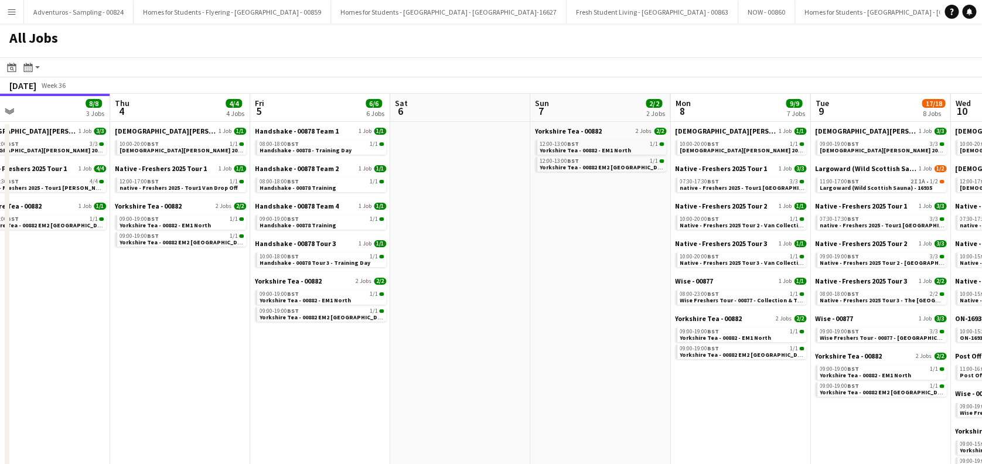
scroll to position [0, 450]
drag, startPoint x: 561, startPoint y: 293, endPoint x: 426, endPoint y: 330, distance: 140.3
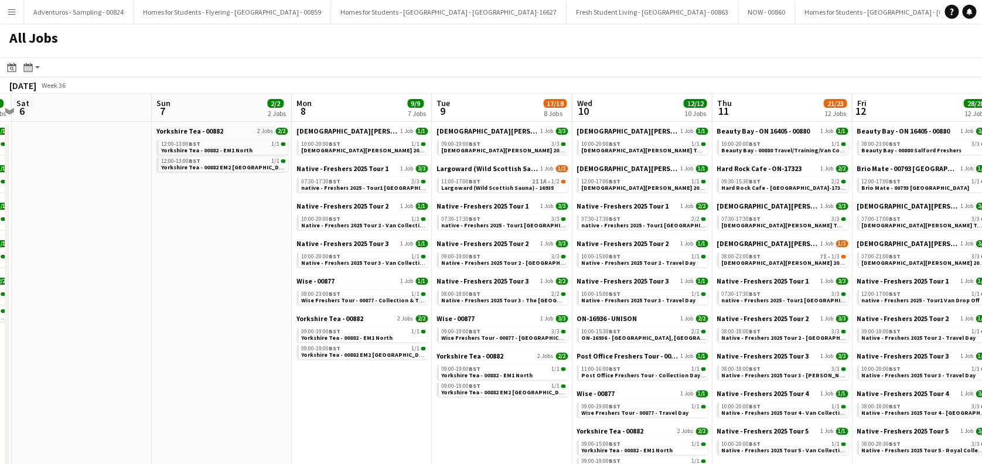
scroll to position [0, 358]
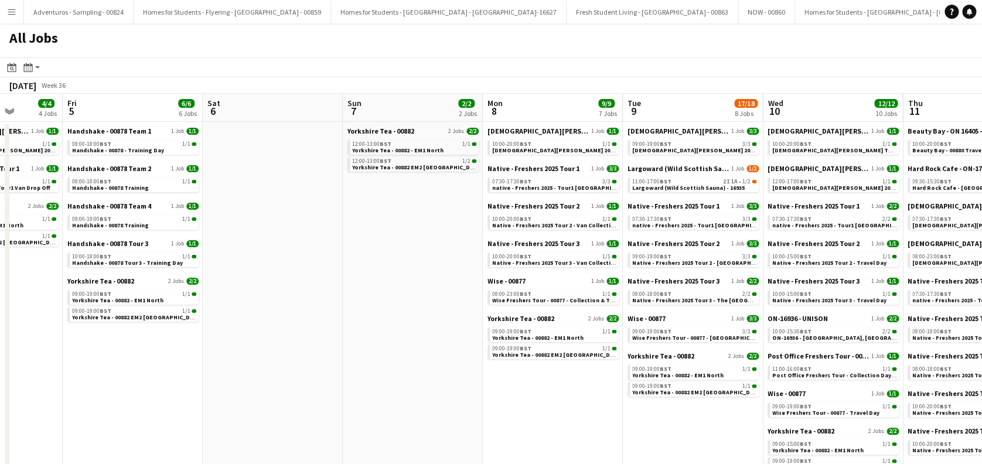
drag, startPoint x: 577, startPoint y: 289, endPoint x: 389, endPoint y: 314, distance: 189.2
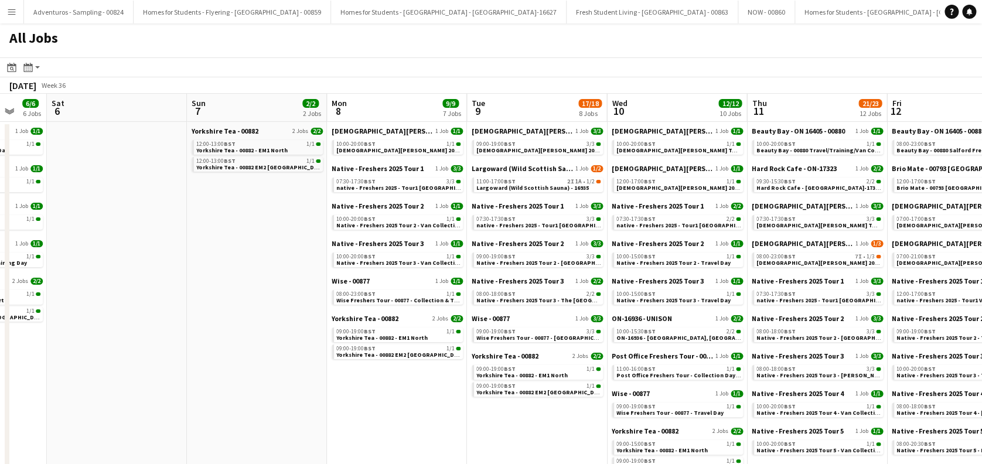
scroll to position [0, 514]
drag, startPoint x: 520, startPoint y: 402, endPoint x: 364, endPoint y: 410, distance: 156.7
click at [381, 226] on span "Native - Freshers 2025 Tour 2 - Van Collection & Travel Day" at bounding box center [417, 226] width 162 height 8
click at [404, 261] on span "Native - Freshers 2025 Tour 3 - Van Collection & Travel Day" at bounding box center [417, 263] width 162 height 8
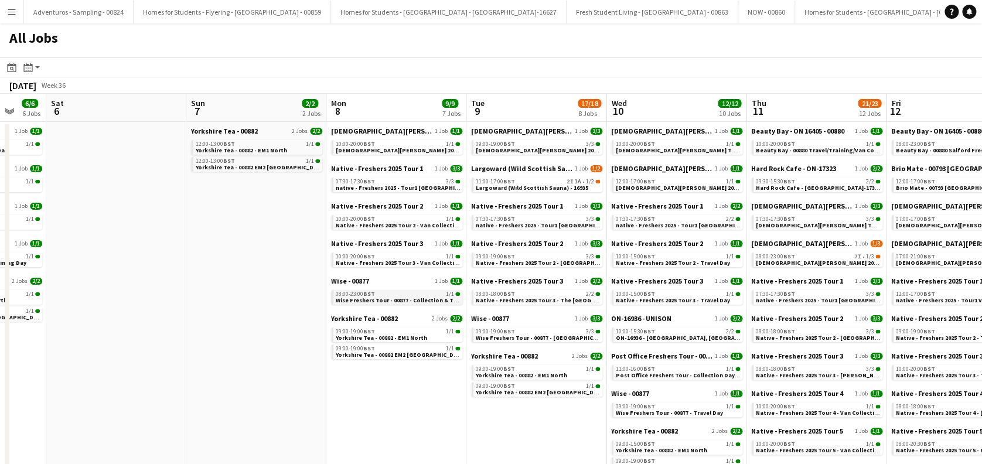
click at [388, 300] on span "Wise Freshers Tour - 00877 - Collection & Travel Day" at bounding box center [408, 301] width 144 height 8
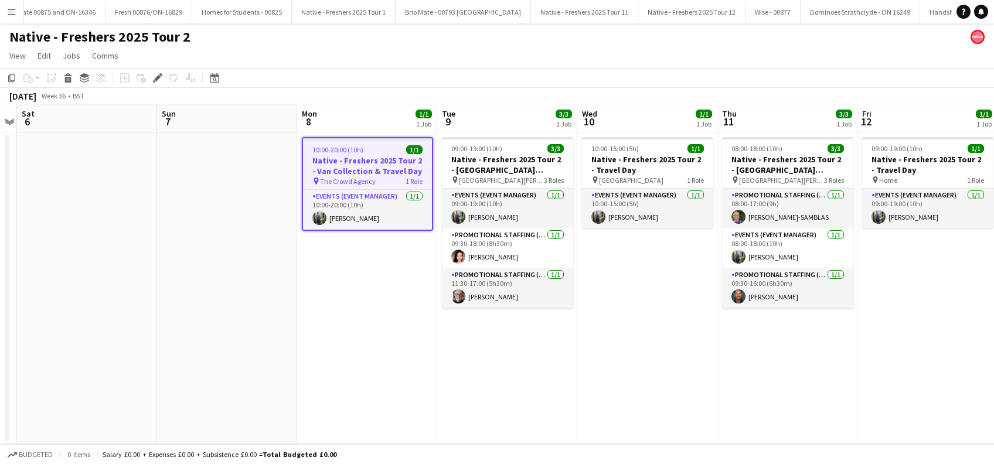
click at [366, 291] on app-date-cell "10:00-20:00 (10h) 1/1 Native - Freshers 2025 Tour 2 - Van Collection & Travel D…" at bounding box center [367, 288] width 140 height 312
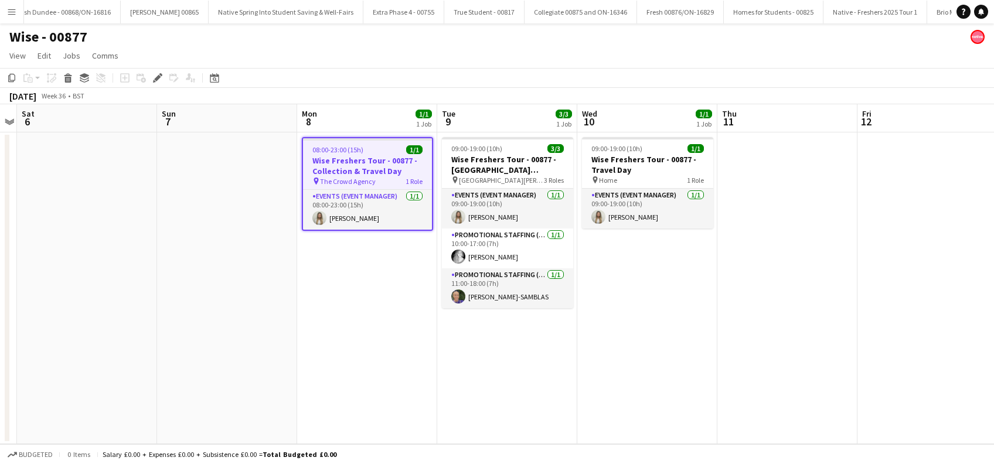
scroll to position [0, 1604]
click at [377, 285] on app-date-cell "08:00-23:00 (15h) 1/1 Wise Freshers Tour - 00877 - Collection & Travel Day pin …" at bounding box center [367, 288] width 140 height 312
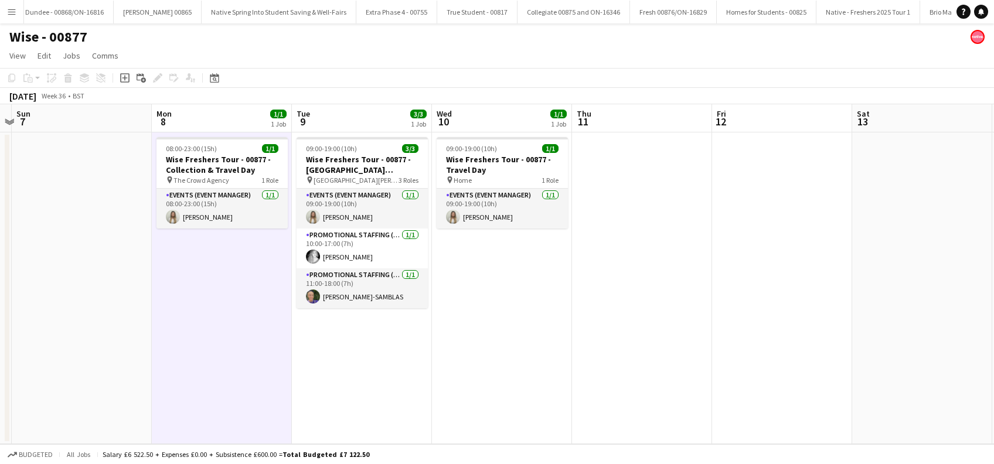
scroll to position [0, 550]
drag, startPoint x: 654, startPoint y: 338, endPoint x: 506, endPoint y: 338, distance: 147.1
click at [506, 338] on app-calendar-viewport "Wed 3 Thu 4 Fri 5 Sat 6 Sun 7 Mon 8 1/1 1 Job Tue 9 3/3 1 Job Wed 10 1/1 1 Job …" at bounding box center [497, 274] width 994 height 340
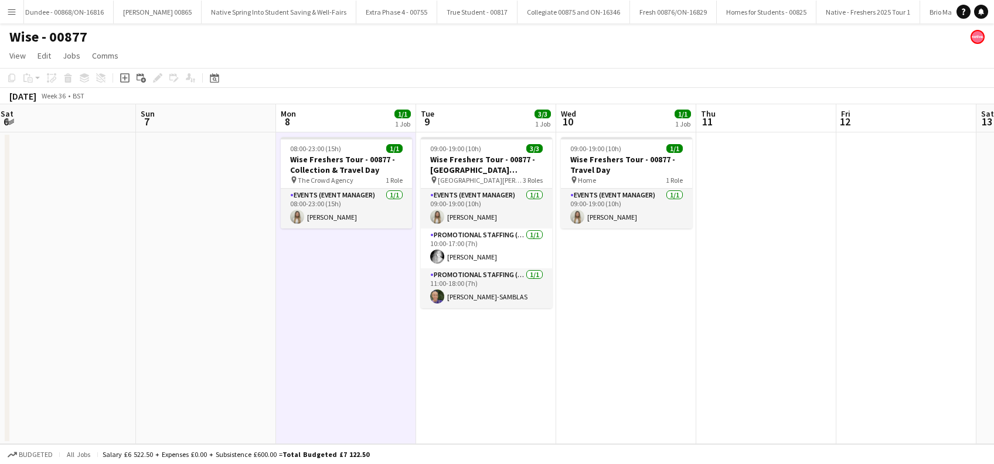
scroll to position [0, 394]
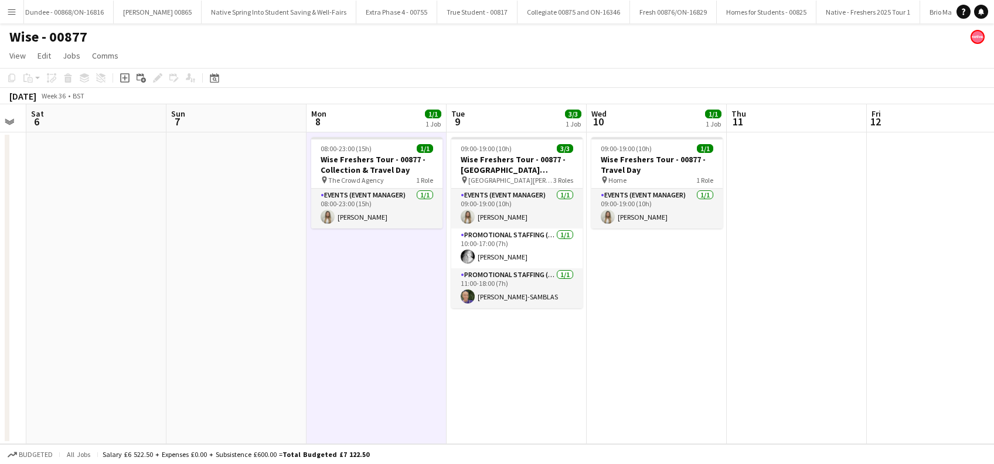
drag, startPoint x: 245, startPoint y: 350, endPoint x: 401, endPoint y: 346, distance: 156.0
click at [401, 346] on app-calendar-viewport "Wed 3 Thu 4 Fri 5 Sat 6 Sun 7 Mon 8 1/1 1 Job Tue 9 3/3 1 Job Wed 10 1/1 1 Job …" at bounding box center [497, 274] width 994 height 340
